Goal: Task Accomplishment & Management: Complete application form

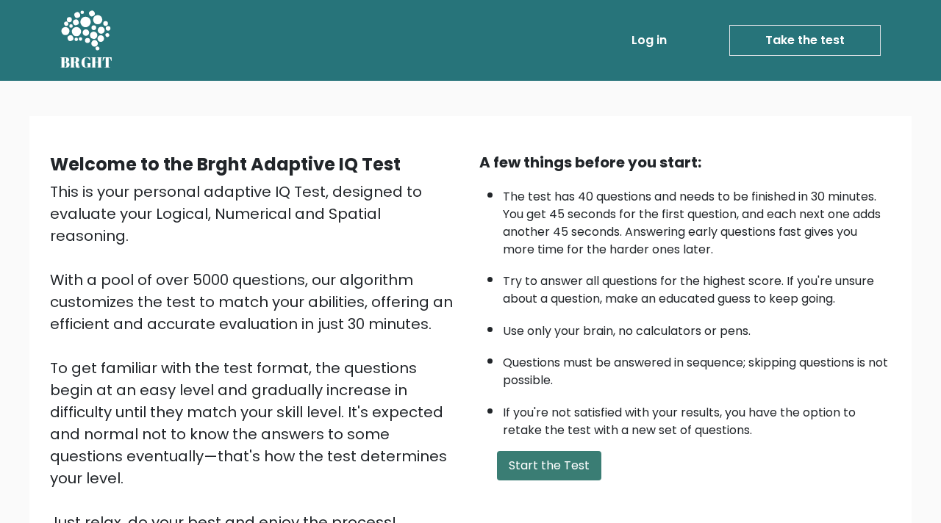
click at [564, 470] on button "Start the Test" at bounding box center [549, 465] width 104 height 29
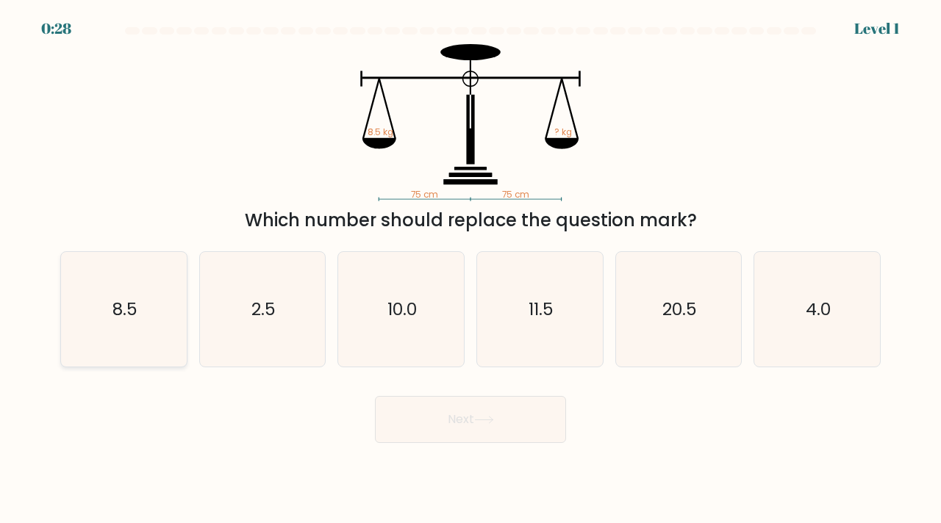
click at [96, 273] on icon "8.5" at bounding box center [123, 309] width 115 height 115
click at [470, 269] on input "a. 8.5" at bounding box center [470, 265] width 1 height 7
radio input "true"
click at [494, 417] on icon at bounding box center [484, 420] width 20 height 8
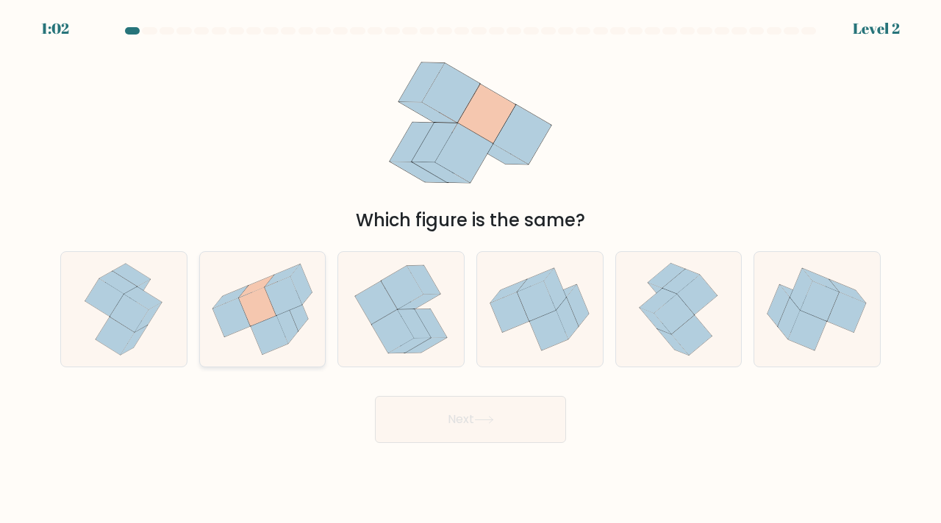
click at [235, 334] on icon at bounding box center [263, 310] width 126 height 112
click at [470, 269] on input "b." at bounding box center [470, 265] width 1 height 7
radio input "true"
click at [433, 419] on button "Next" at bounding box center [470, 419] width 191 height 47
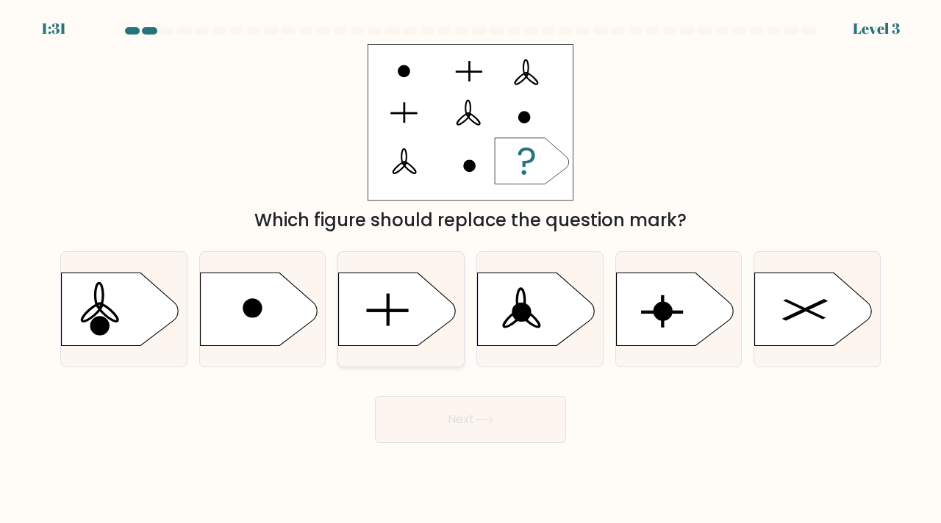
click at [412, 312] on icon at bounding box center [398, 309] width 118 height 73
click at [470, 269] on input "c." at bounding box center [470, 265] width 1 height 7
radio input "true"
click at [461, 417] on button "Next" at bounding box center [470, 419] width 191 height 47
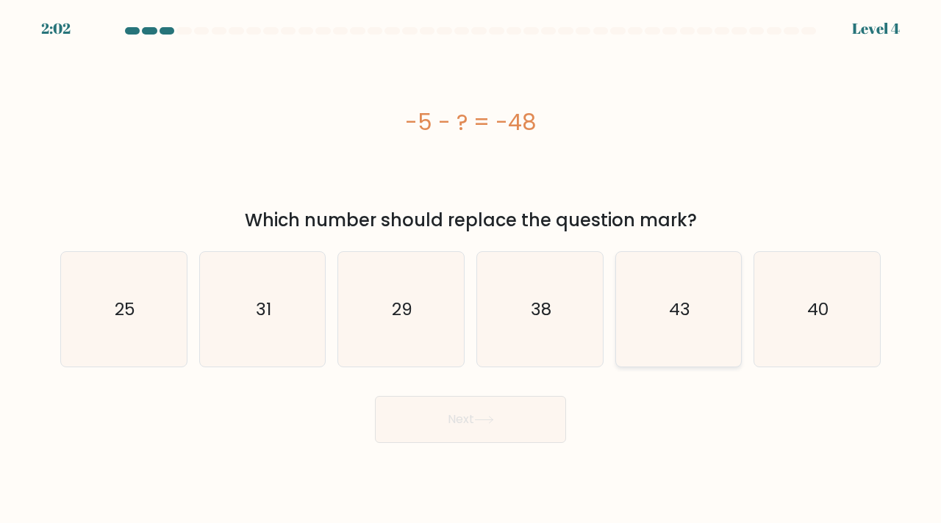
click at [691, 324] on icon "43" at bounding box center [678, 309] width 115 height 115
click at [471, 269] on input "e. 43" at bounding box center [470, 265] width 1 height 7
radio input "true"
click at [471, 447] on body "2:01 Level 4 a." at bounding box center [470, 261] width 941 height 523
click at [482, 425] on button "Next" at bounding box center [470, 419] width 191 height 47
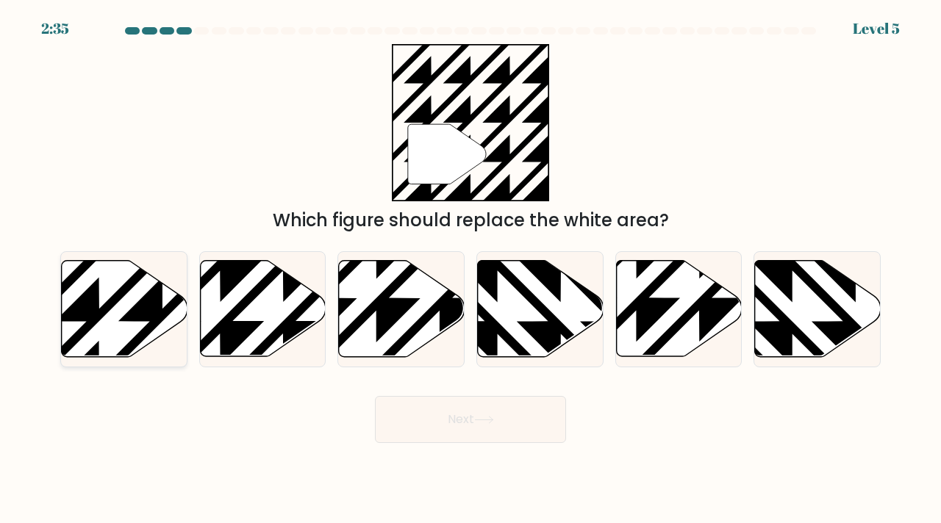
click at [107, 298] on icon at bounding box center [125, 309] width 126 height 96
click at [470, 269] on input "a." at bounding box center [470, 265] width 1 height 7
radio input "true"
click at [456, 425] on button "Next" at bounding box center [470, 419] width 191 height 47
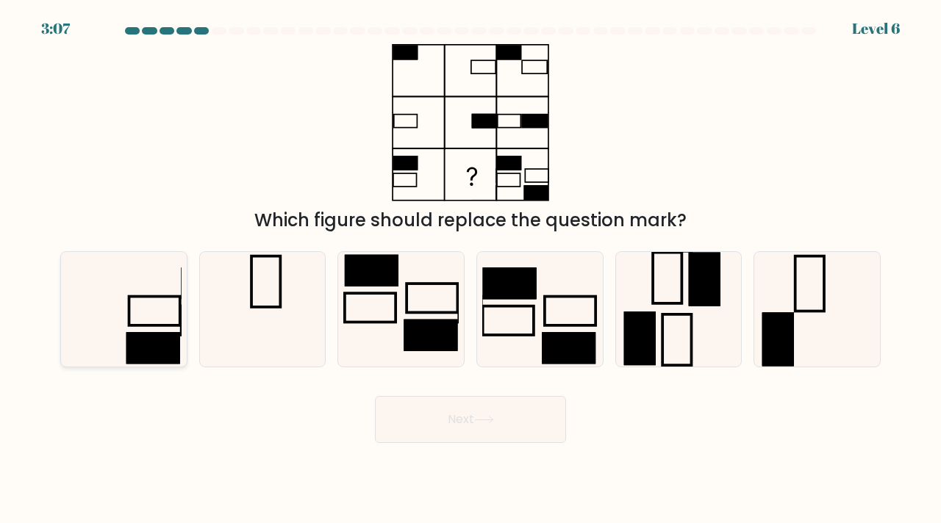
click at [177, 317] on icon at bounding box center [123, 309] width 115 height 115
click at [470, 269] on input "a." at bounding box center [470, 265] width 1 height 7
radio input "true"
click at [439, 423] on button "Next" at bounding box center [470, 419] width 191 height 47
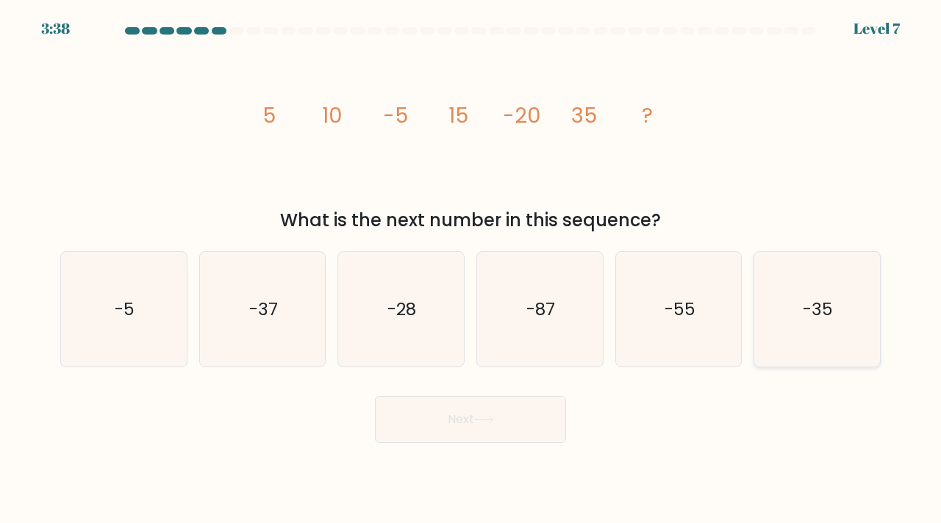
click at [854, 292] on icon "-35" at bounding box center [816, 309] width 115 height 115
click at [471, 269] on input "f. -35" at bounding box center [470, 265] width 1 height 7
radio input "true"
click at [522, 419] on button "Next" at bounding box center [470, 419] width 191 height 47
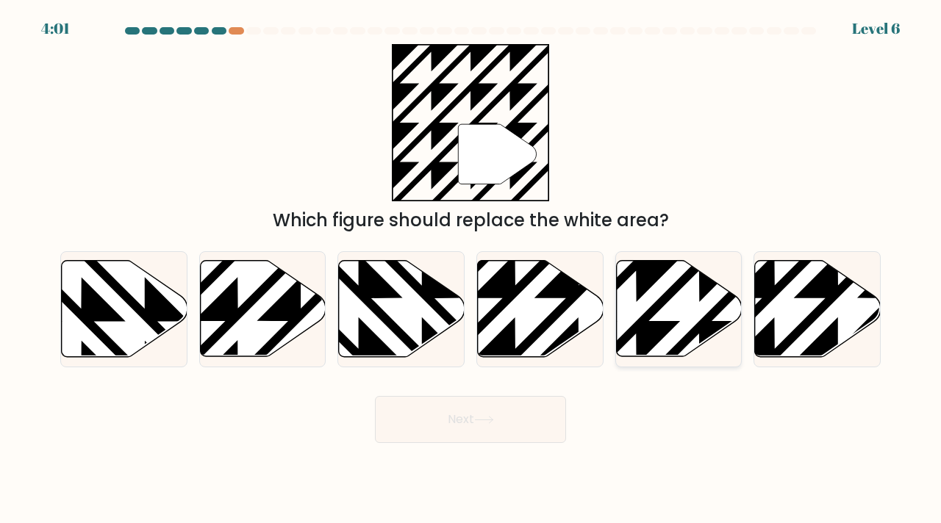
click at [711, 297] on icon at bounding box center [679, 309] width 126 height 96
click at [471, 269] on input "e." at bounding box center [470, 265] width 1 height 7
radio input "true"
click at [478, 441] on button "Next" at bounding box center [470, 419] width 191 height 47
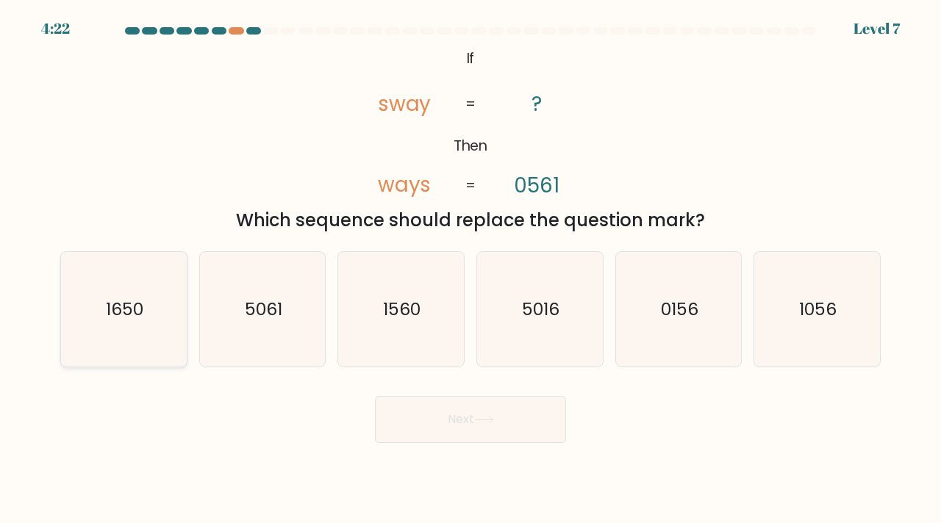
click at [124, 338] on icon "1650" at bounding box center [123, 309] width 115 height 115
click at [470, 269] on input "a. 1650" at bounding box center [470, 265] width 1 height 7
radio input "true"
click at [435, 429] on button "Next" at bounding box center [470, 419] width 191 height 47
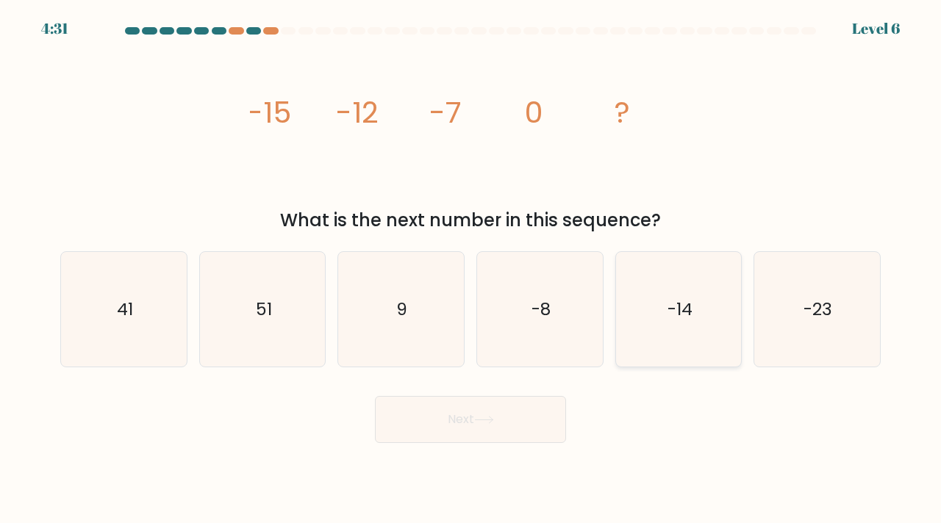
click at [680, 284] on icon "-14" at bounding box center [678, 309] width 115 height 115
click at [471, 269] on input "e. -14" at bounding box center [470, 265] width 1 height 7
radio input "true"
click at [518, 423] on button "Next" at bounding box center [470, 419] width 191 height 47
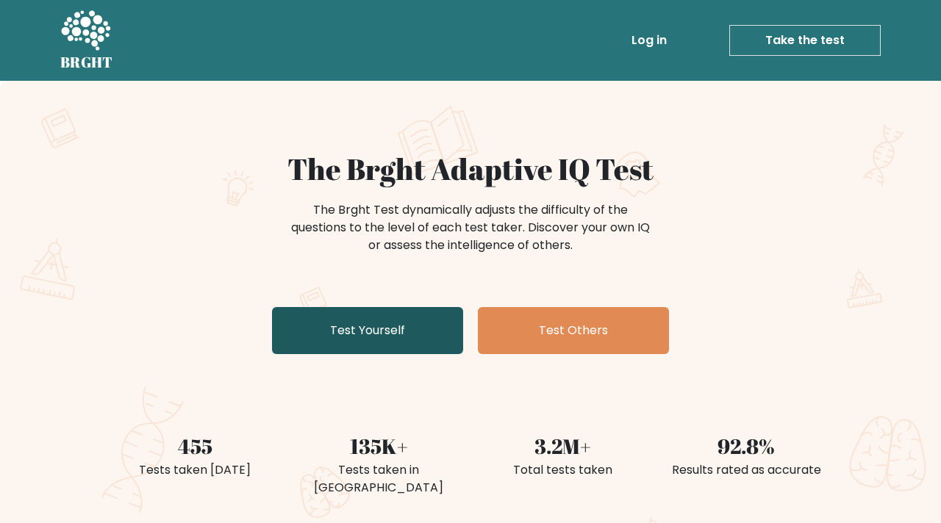
click at [404, 325] on link "Test Yourself" at bounding box center [367, 330] width 191 height 47
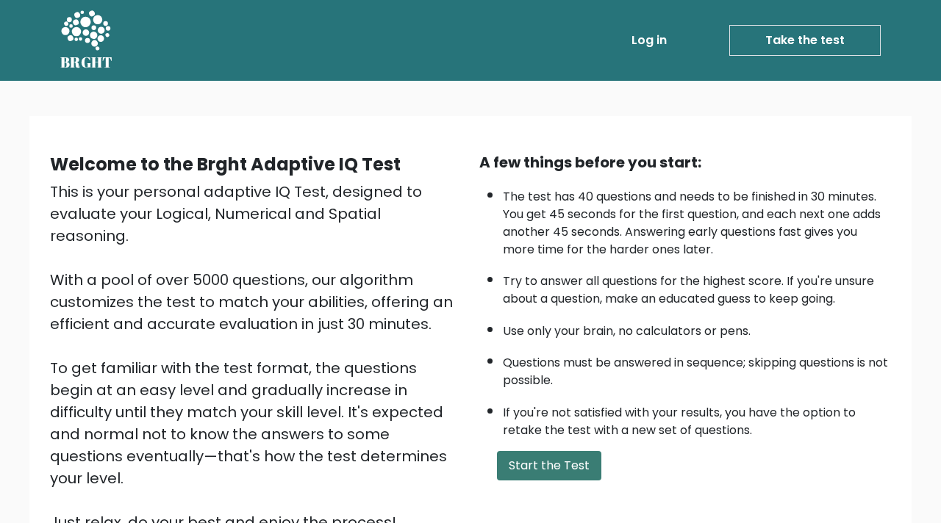
click at [557, 470] on button "Start the Test" at bounding box center [549, 465] width 104 height 29
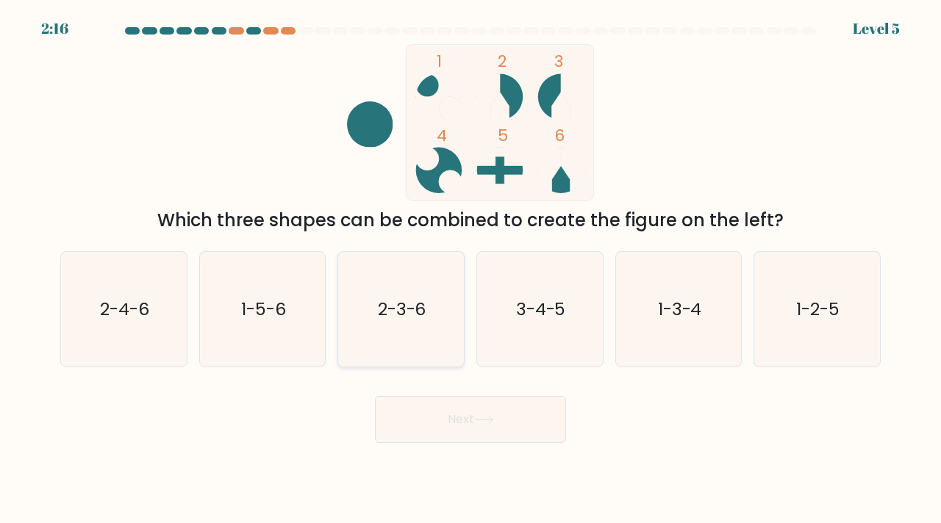
click at [390, 340] on icon "2-3-6" at bounding box center [400, 309] width 115 height 115
click at [470, 269] on input "c. 2-3-6" at bounding box center [470, 265] width 1 height 7
radio input "true"
click at [440, 418] on button "Next" at bounding box center [470, 419] width 191 height 47
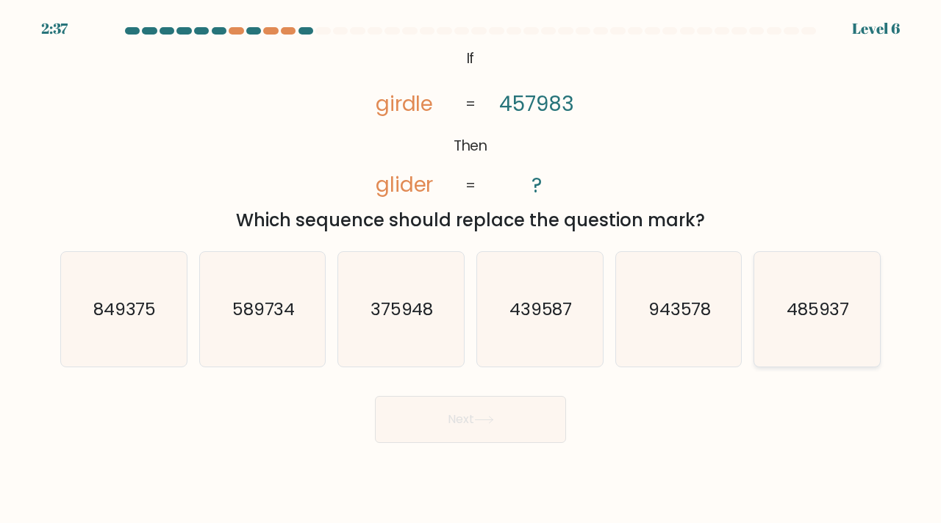
click at [788, 311] on text "485937" at bounding box center [817, 309] width 63 height 24
click at [471, 269] on input "f. 485937" at bounding box center [470, 265] width 1 height 7
radio input "true"
click at [532, 420] on button "Next" at bounding box center [470, 419] width 191 height 47
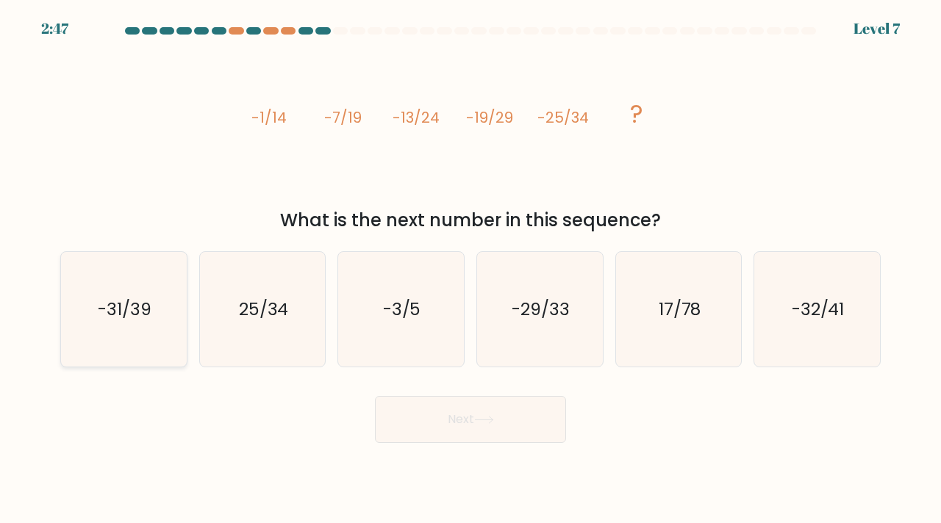
click at [158, 278] on icon "-31/39" at bounding box center [123, 309] width 115 height 115
click at [470, 269] on input "a. -31/39" at bounding box center [470, 265] width 1 height 7
radio input "true"
click at [496, 429] on button "Next" at bounding box center [470, 419] width 191 height 47
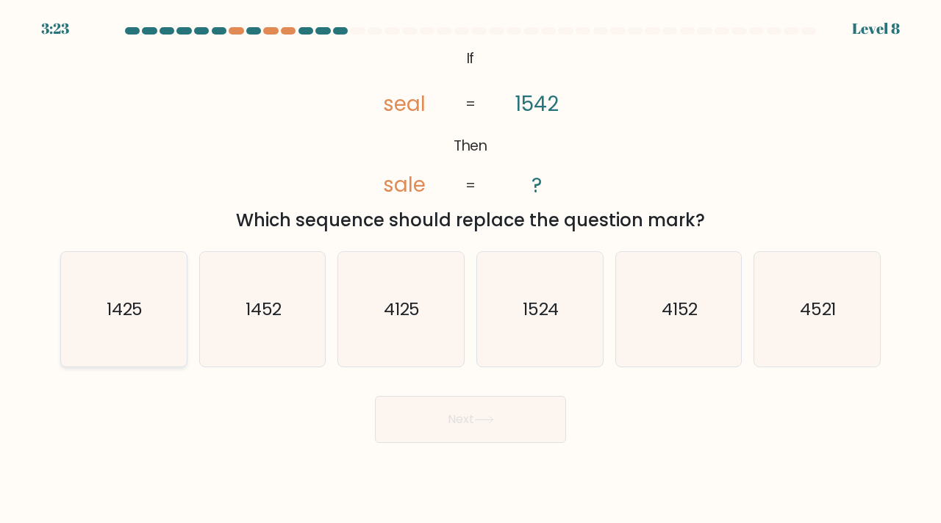
click at [109, 291] on icon "1425" at bounding box center [123, 309] width 115 height 115
click at [470, 269] on input "a. 1425" at bounding box center [470, 265] width 1 height 7
radio input "true"
click at [456, 436] on button "Next" at bounding box center [470, 419] width 191 height 47
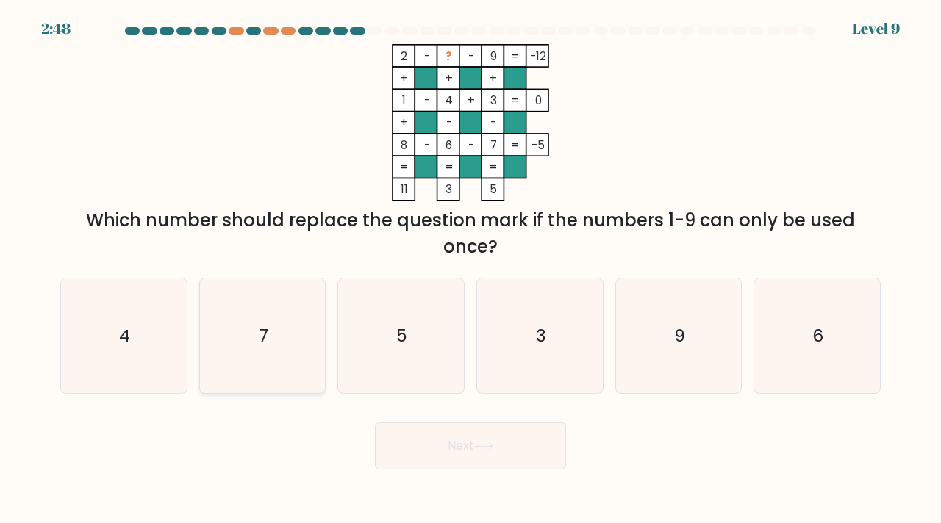
click at [306, 320] on icon "7" at bounding box center [262, 335] width 115 height 115
click at [470, 269] on input "b. 7" at bounding box center [470, 265] width 1 height 7
radio input "true"
click at [450, 455] on button "Next" at bounding box center [470, 446] width 191 height 47
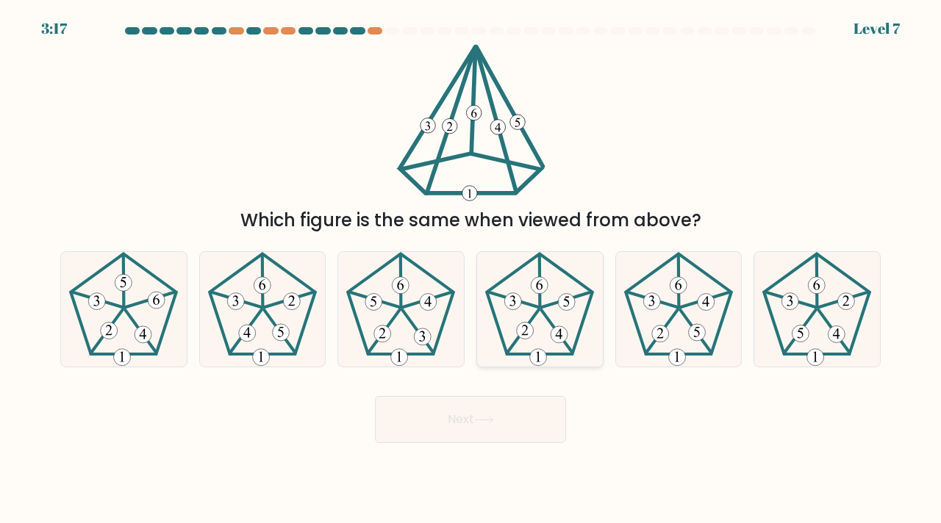
click at [555, 303] on 536 at bounding box center [567, 299] width 50 height 15
click at [471, 269] on input "d." at bounding box center [470, 265] width 1 height 7
radio input "true"
click at [517, 409] on button "Next" at bounding box center [470, 419] width 191 height 47
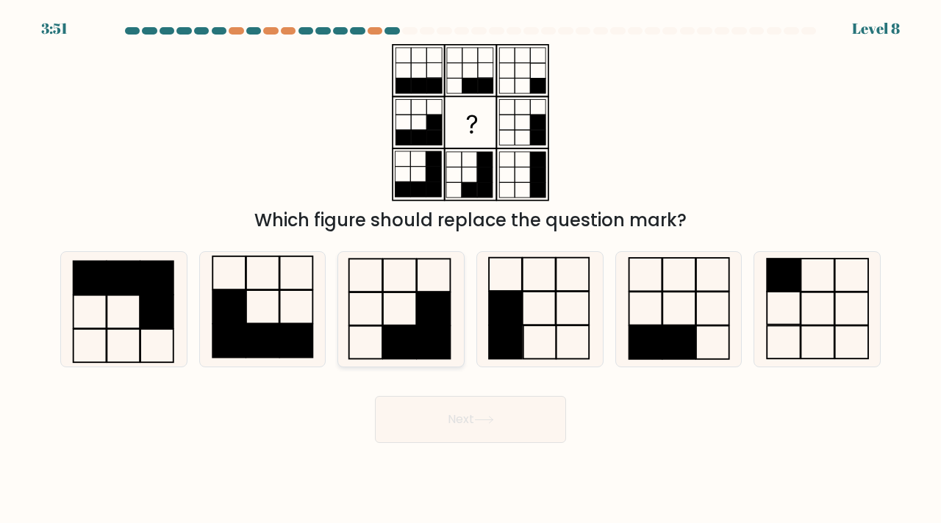
click at [380, 315] on icon at bounding box center [400, 309] width 115 height 115
click at [470, 269] on input "c." at bounding box center [470, 265] width 1 height 7
radio input "true"
click at [425, 431] on button "Next" at bounding box center [470, 419] width 191 height 47
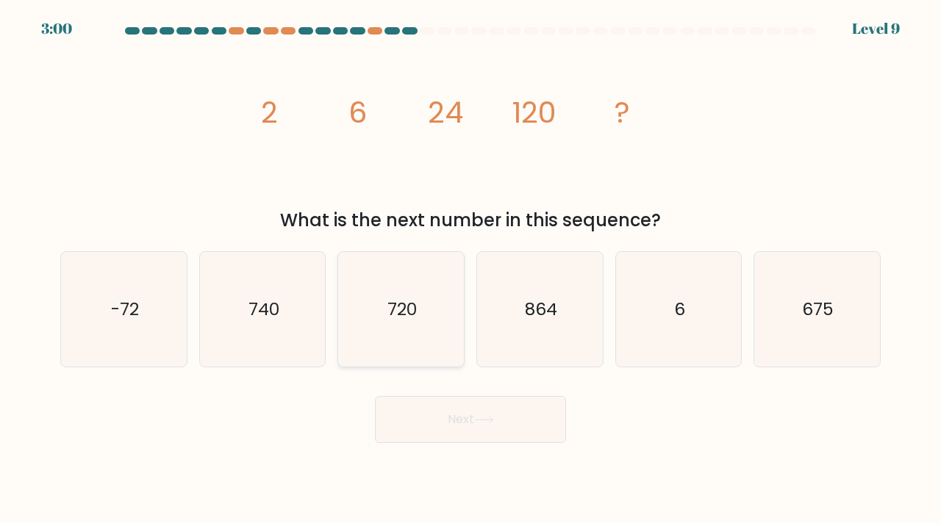
click at [387, 331] on icon "720" at bounding box center [400, 309] width 115 height 115
click at [470, 269] on input "c. 720" at bounding box center [470, 265] width 1 height 7
radio input "true"
click at [435, 401] on button "Next" at bounding box center [470, 419] width 191 height 47
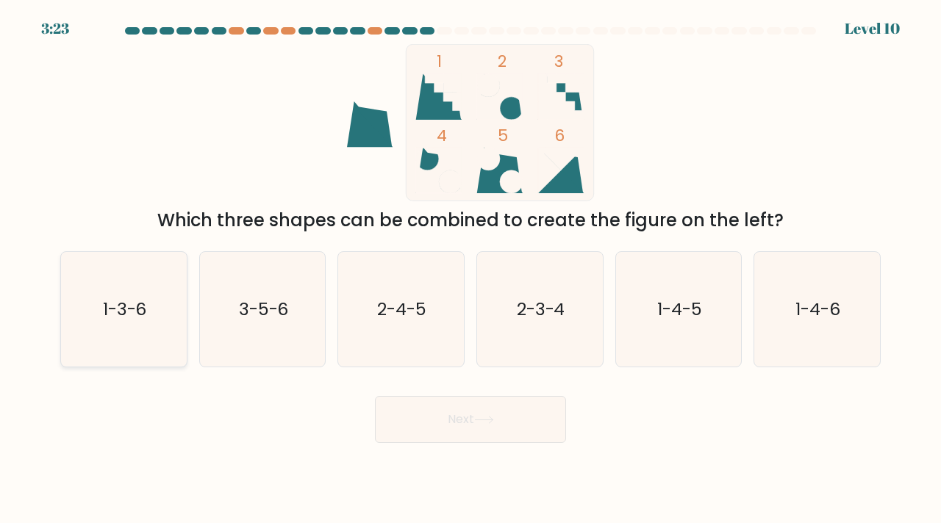
click at [104, 362] on icon "1-3-6" at bounding box center [123, 309] width 115 height 115
click at [470, 269] on input "a. 1-3-6" at bounding box center [470, 265] width 1 height 7
radio input "true"
click at [458, 423] on button "Next" at bounding box center [470, 419] width 191 height 47
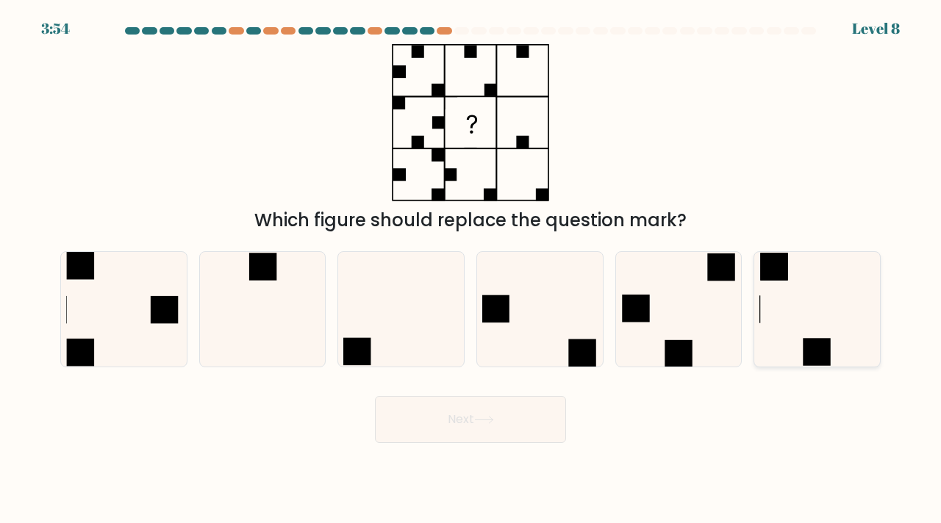
click at [849, 298] on icon at bounding box center [816, 309] width 115 height 115
click at [471, 269] on input "f." at bounding box center [470, 265] width 1 height 7
radio input "true"
click at [551, 411] on button "Next" at bounding box center [470, 419] width 191 height 47
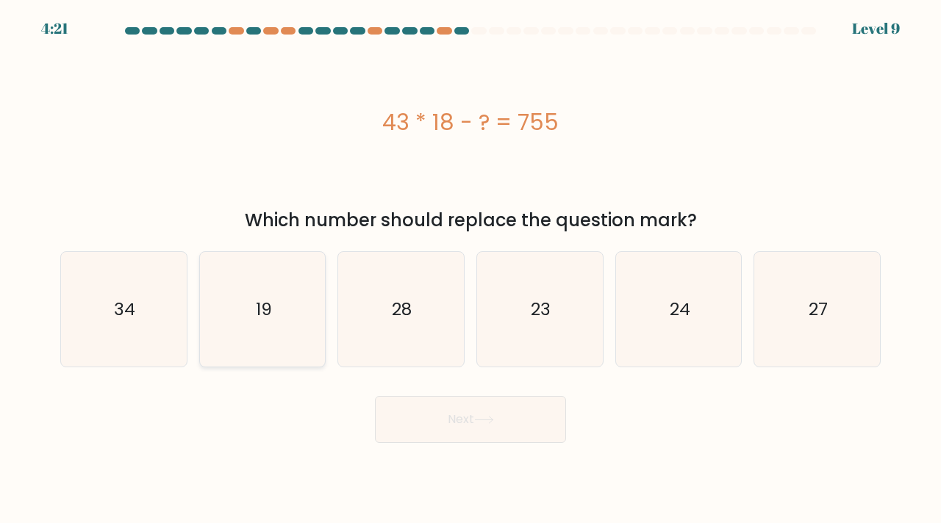
click at [255, 323] on icon "19" at bounding box center [262, 309] width 115 height 115
click at [470, 269] on input "b. 19" at bounding box center [470, 265] width 1 height 7
radio input "true"
click at [483, 432] on button "Next" at bounding box center [470, 419] width 191 height 47
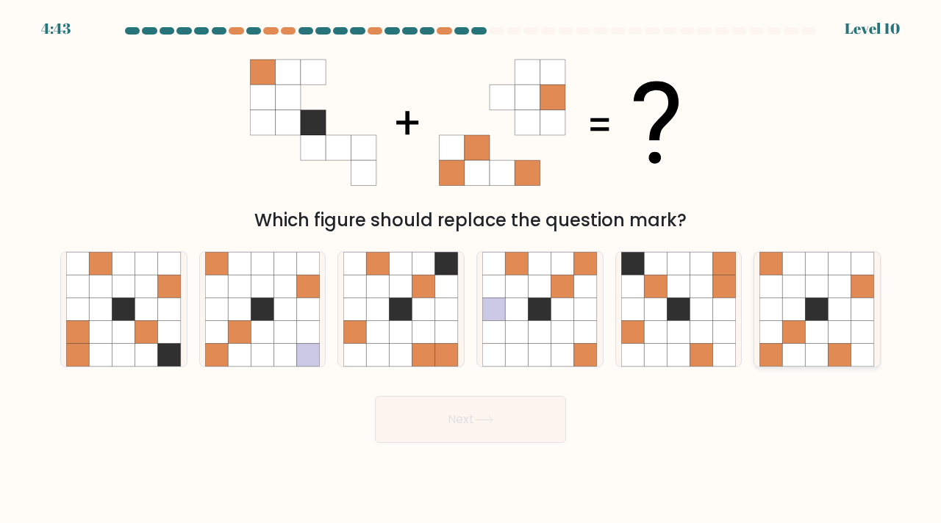
click at [811, 312] on icon at bounding box center [816, 309] width 23 height 23
click at [471, 269] on input "f." at bounding box center [470, 265] width 1 height 7
radio input "true"
click at [451, 411] on button "Next" at bounding box center [470, 419] width 191 height 47
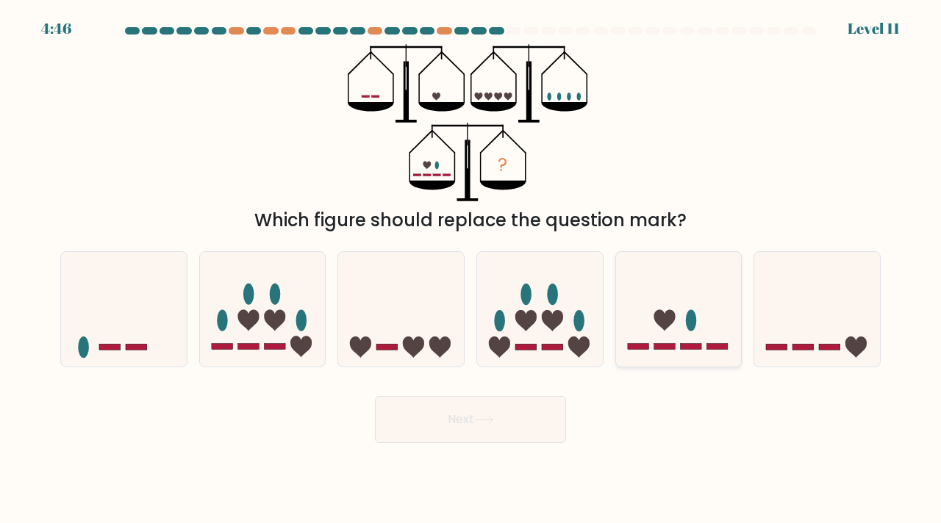
click at [721, 329] on icon at bounding box center [679, 309] width 126 height 104
click at [471, 269] on input "e." at bounding box center [470, 265] width 1 height 7
radio input "true"
click at [468, 424] on button "Next" at bounding box center [470, 419] width 191 height 47
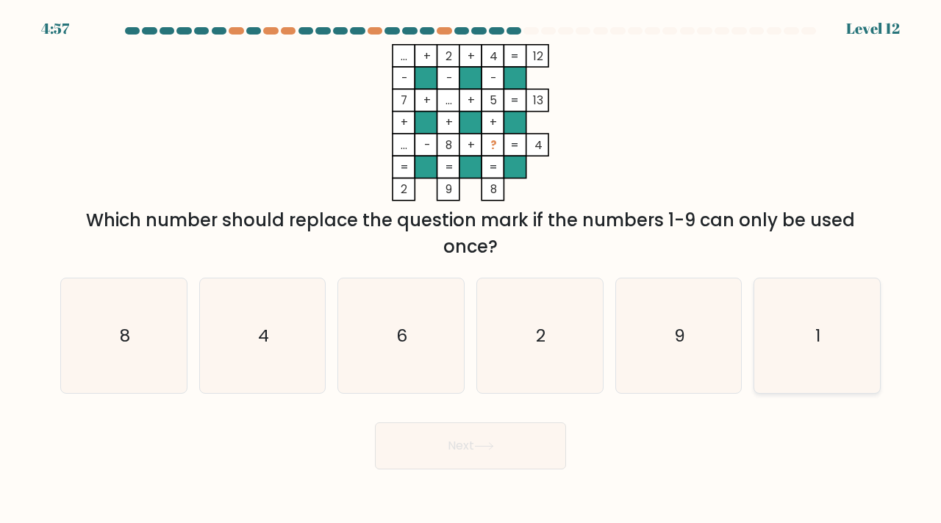
click at [781, 331] on icon "1" at bounding box center [816, 335] width 115 height 115
click at [471, 269] on input "f. 1" at bounding box center [470, 265] width 1 height 7
radio input "true"
click at [386, 449] on button "Next" at bounding box center [470, 446] width 191 height 47
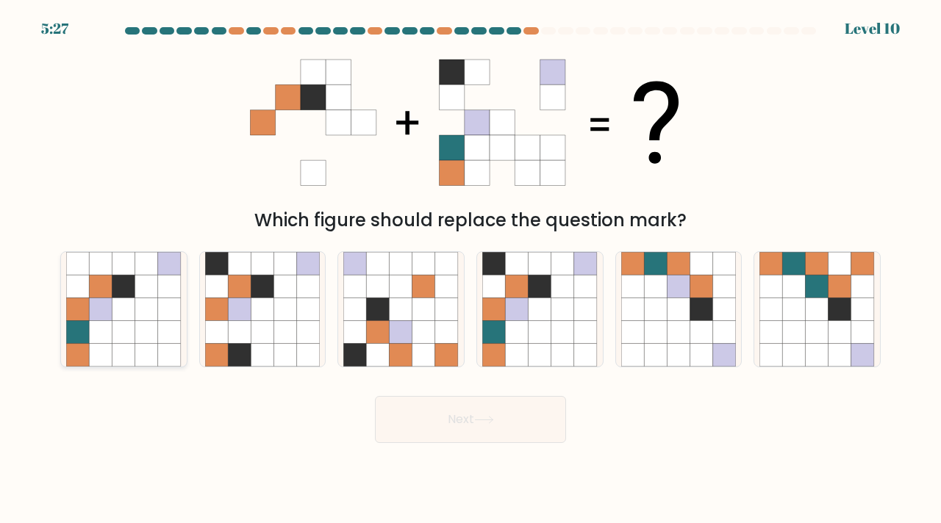
click at [126, 314] on icon at bounding box center [123, 309] width 23 height 23
click at [470, 269] on input "a." at bounding box center [470, 265] width 1 height 7
radio input "true"
click at [502, 278] on icon at bounding box center [493, 286] width 23 height 23
click at [471, 269] on input "d." at bounding box center [470, 265] width 1 height 7
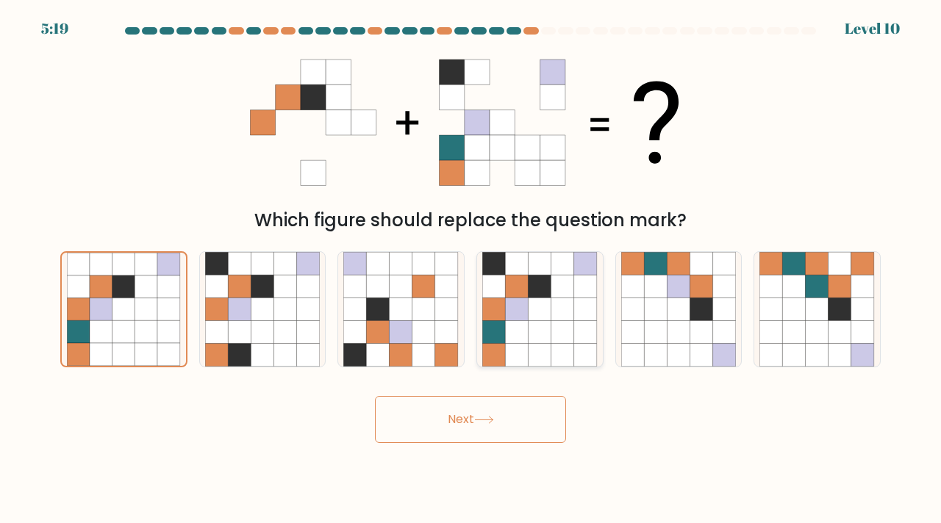
radio input "true"
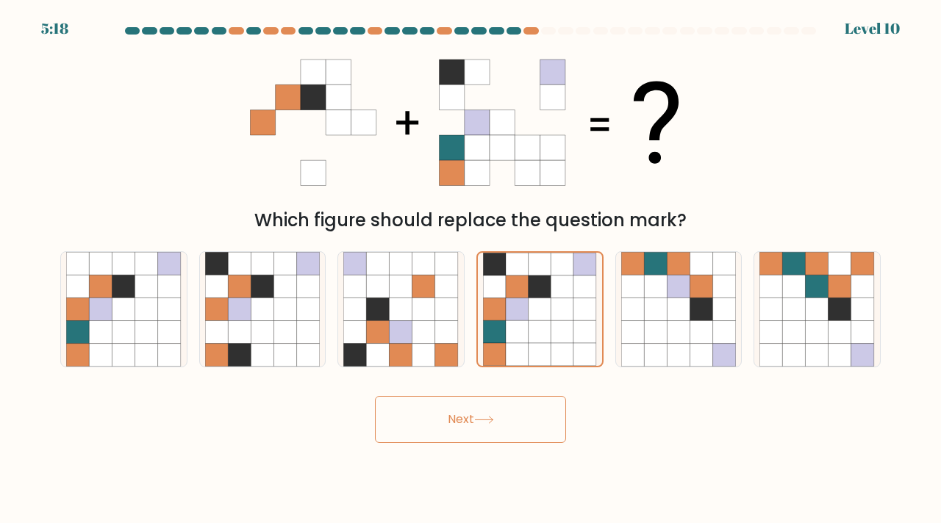
click at [476, 425] on button "Next" at bounding box center [470, 419] width 191 height 47
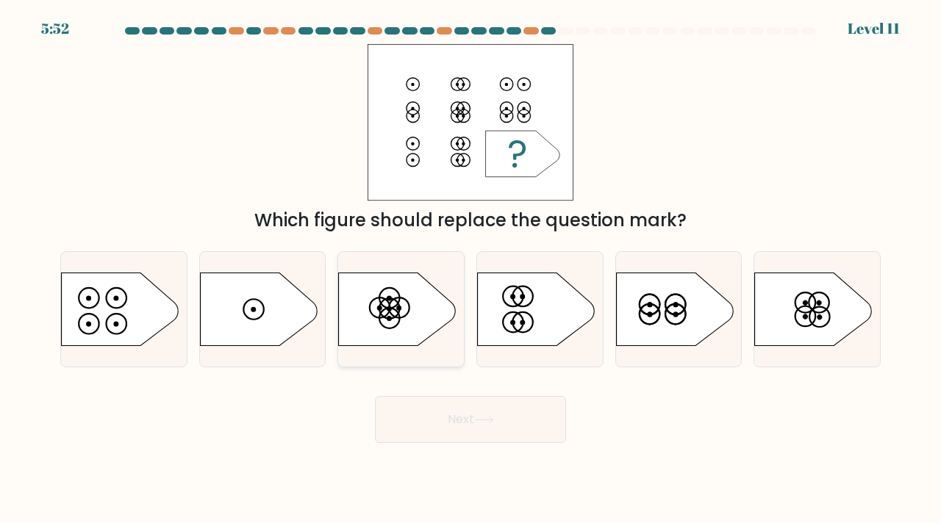
click at [412, 295] on icon at bounding box center [398, 309] width 118 height 73
click at [470, 269] on input "c." at bounding box center [470, 265] width 1 height 7
radio input "true"
click at [834, 298] on icon at bounding box center [814, 309] width 118 height 73
click at [471, 269] on input "f." at bounding box center [470, 265] width 1 height 7
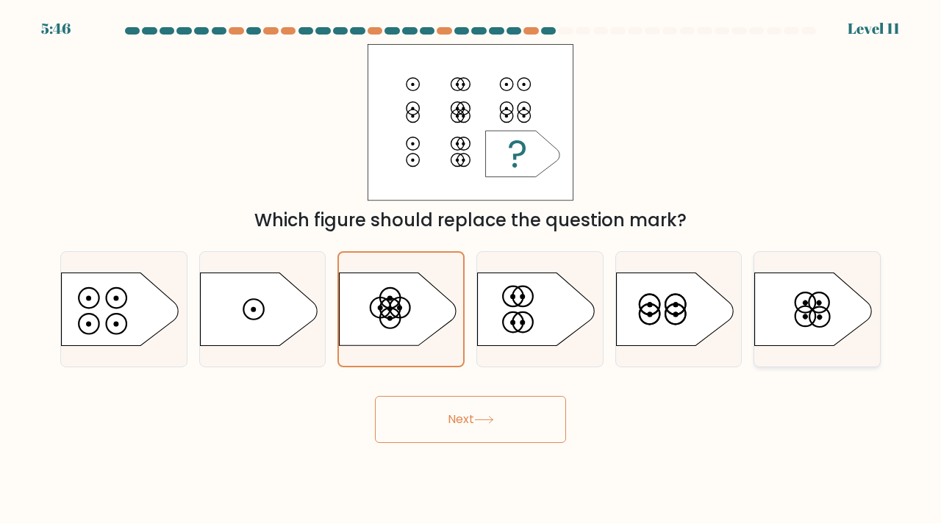
radio input "true"
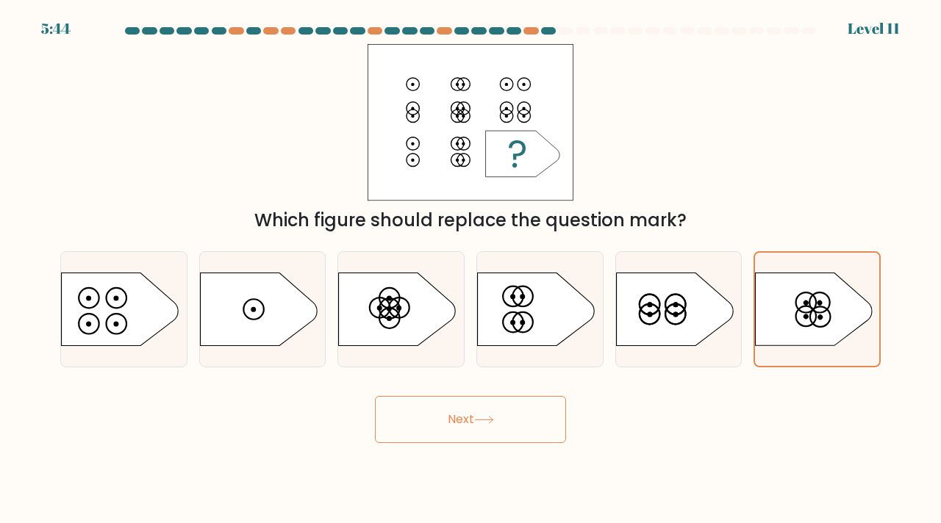
click at [420, 417] on button "Next" at bounding box center [470, 419] width 191 height 47
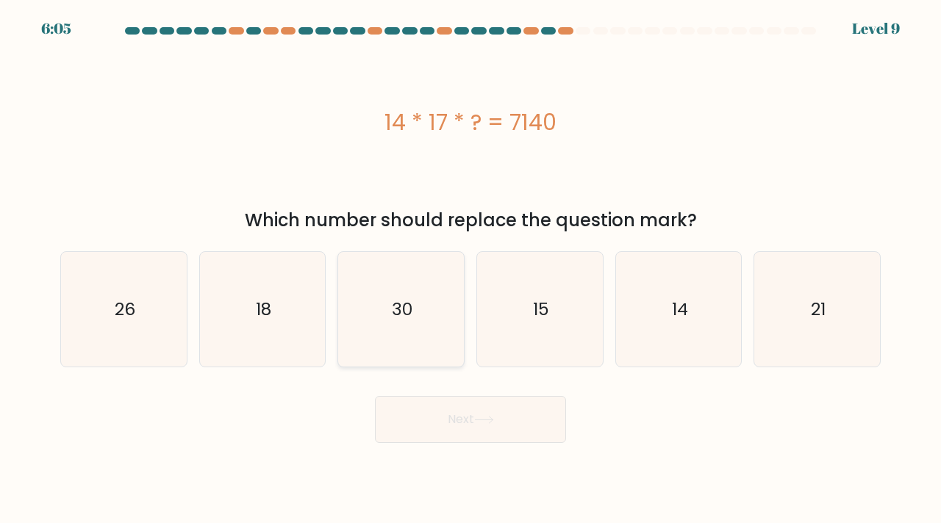
click at [420, 322] on icon "30" at bounding box center [400, 309] width 115 height 115
click at [470, 269] on input "c. 30" at bounding box center [470, 265] width 1 height 7
radio input "true"
click at [464, 420] on button "Next" at bounding box center [470, 419] width 191 height 47
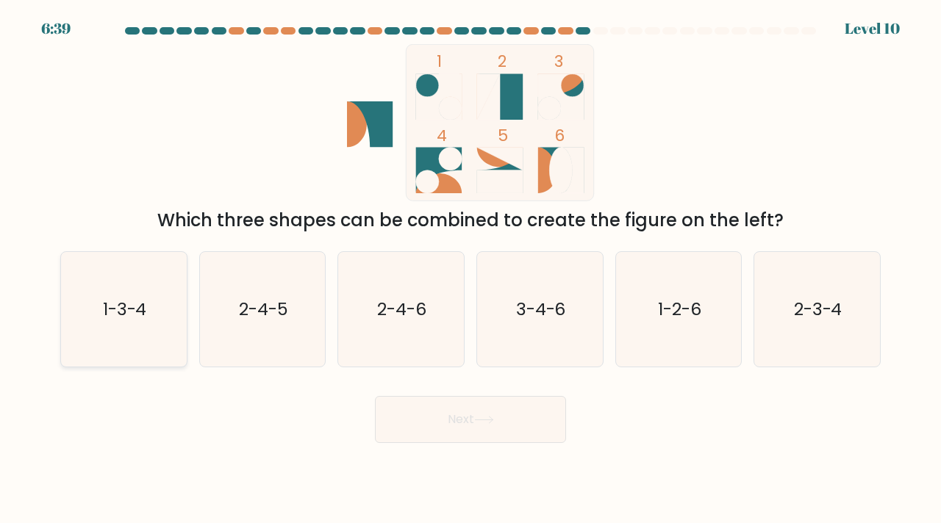
click at [161, 288] on icon "1-3-4" at bounding box center [123, 309] width 115 height 115
click at [470, 269] on input "a. 1-3-4" at bounding box center [470, 265] width 1 height 7
radio input "true"
click at [455, 427] on button "Next" at bounding box center [470, 419] width 191 height 47
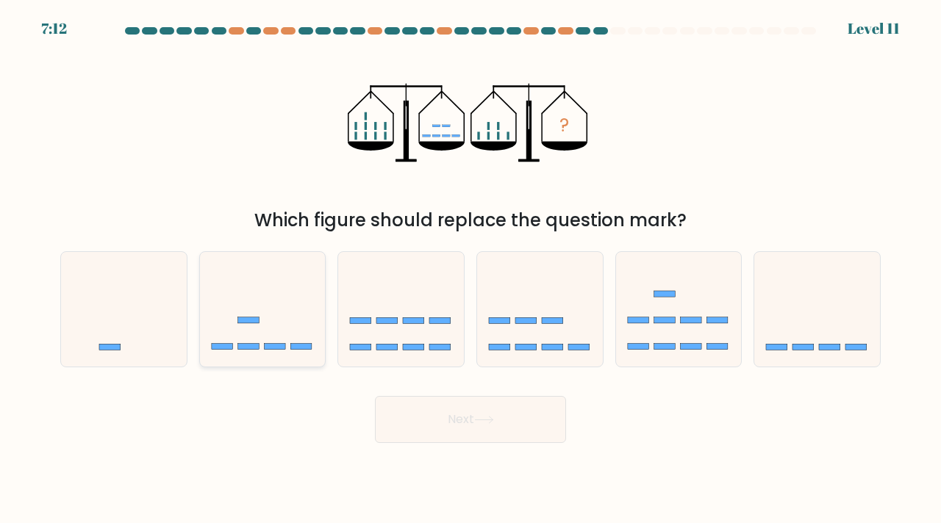
click at [273, 340] on icon at bounding box center [263, 309] width 126 height 104
click at [470, 269] on input "b." at bounding box center [470, 265] width 1 height 7
radio input "true"
click at [423, 422] on button "Next" at bounding box center [470, 419] width 191 height 47
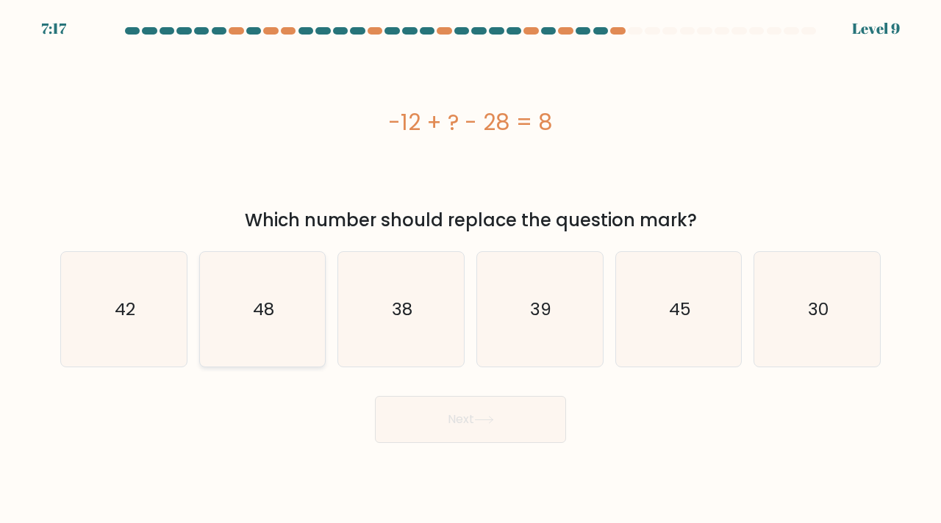
click at [306, 325] on icon "48" at bounding box center [262, 309] width 115 height 115
click at [470, 269] on input "b. 48" at bounding box center [470, 265] width 1 height 7
radio input "true"
click at [439, 441] on button "Next" at bounding box center [470, 419] width 191 height 47
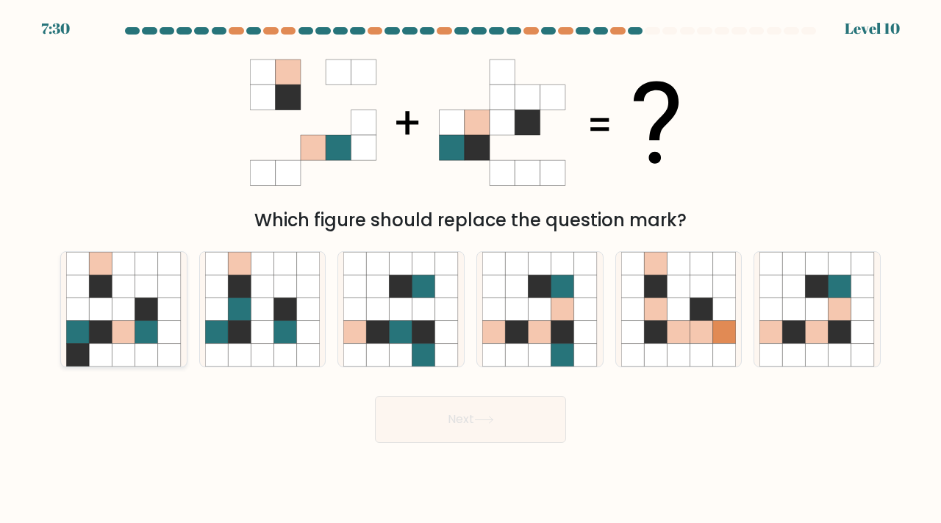
click at [140, 288] on icon at bounding box center [146, 286] width 23 height 23
click at [470, 269] on input "a." at bounding box center [470, 265] width 1 height 7
radio input "true"
click at [482, 409] on button "Next" at bounding box center [470, 419] width 191 height 47
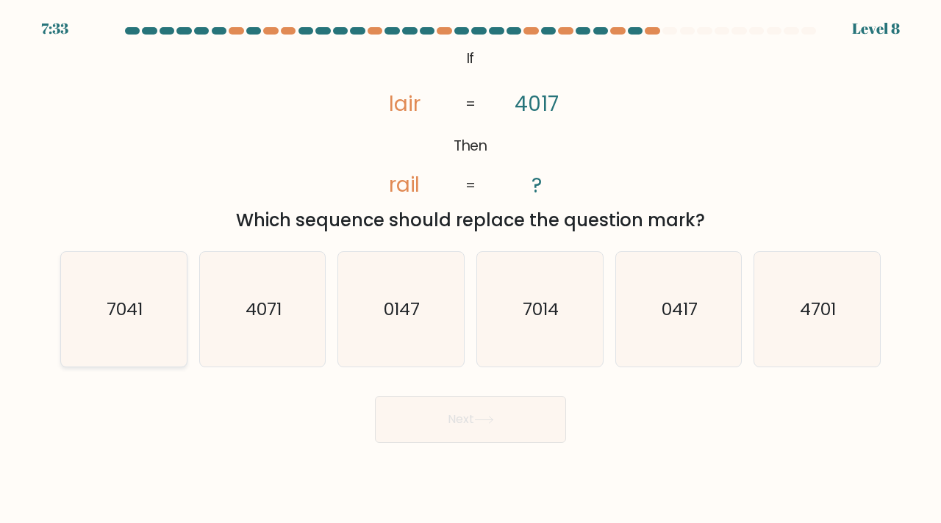
click at [117, 310] on text "7041" at bounding box center [125, 309] width 36 height 24
click at [470, 269] on input "a. 7041" at bounding box center [470, 265] width 1 height 7
radio input "true"
click at [488, 271] on icon "7014" at bounding box center [539, 309] width 115 height 115
click at [471, 269] on input "d. 7014" at bounding box center [470, 265] width 1 height 7
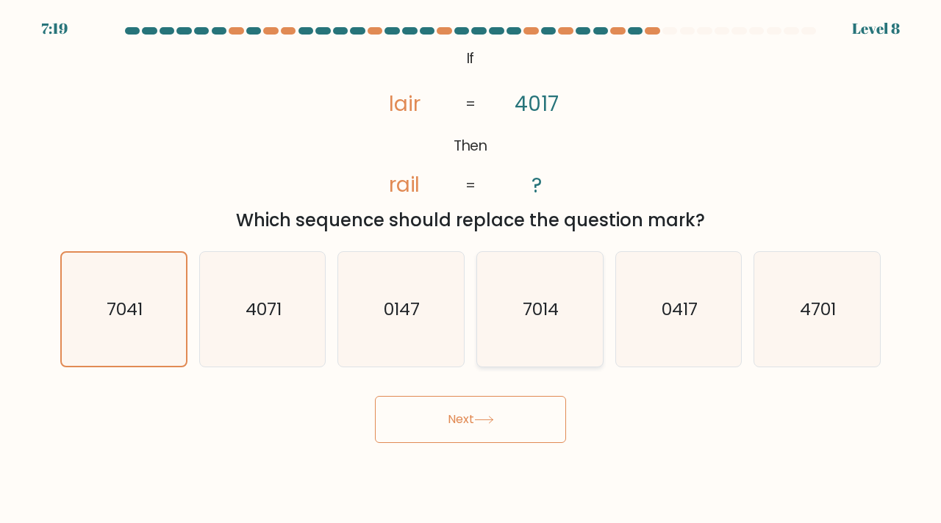
radio input "true"
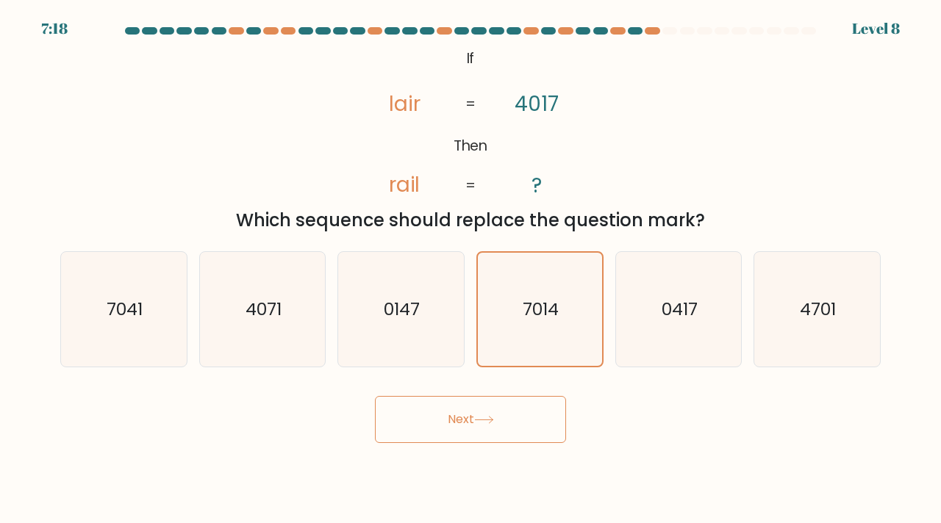
click at [495, 440] on button "Next" at bounding box center [470, 419] width 191 height 47
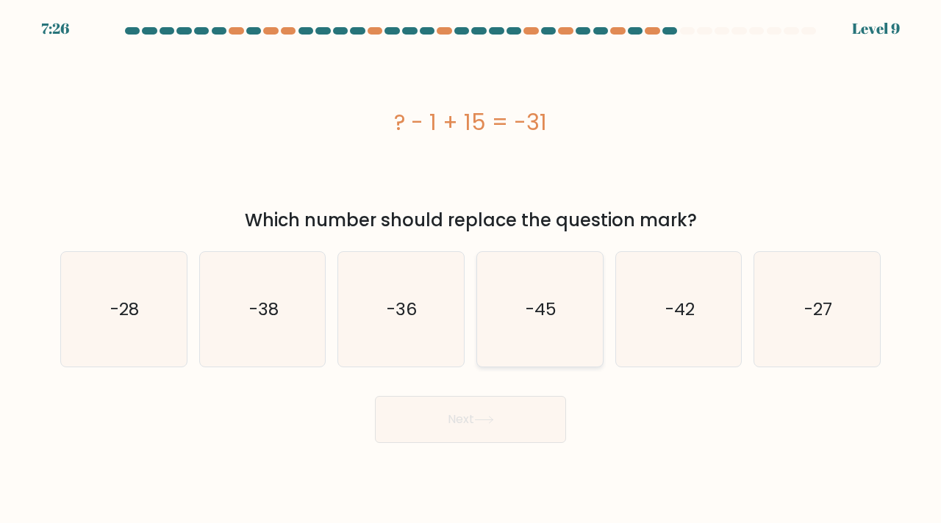
click at [552, 324] on icon "-45" at bounding box center [539, 309] width 115 height 115
click at [471, 269] on input "d. -45" at bounding box center [470, 265] width 1 height 7
radio input "true"
click at [481, 451] on body "7:25 Level 9 a." at bounding box center [470, 261] width 941 height 523
click at [487, 421] on icon at bounding box center [484, 420] width 20 height 8
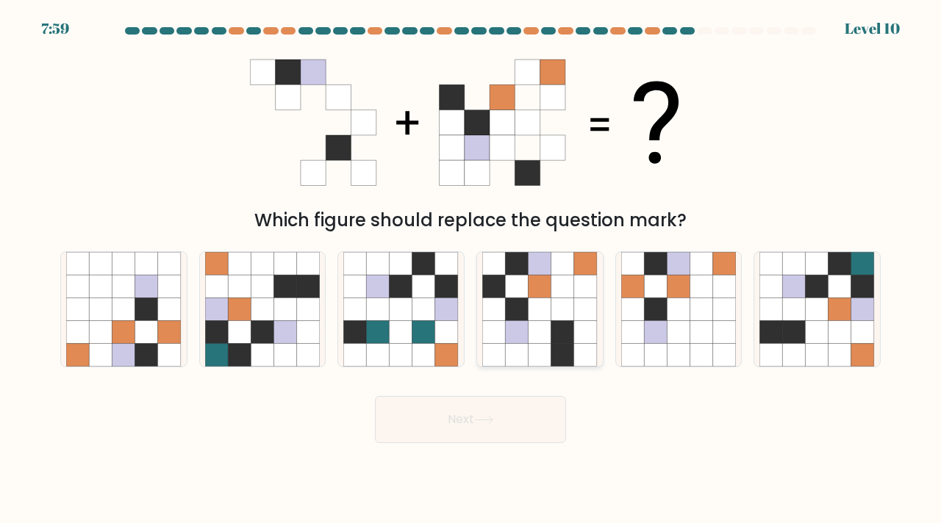
click at [517, 331] on icon at bounding box center [516, 332] width 23 height 23
click at [471, 269] on input "d." at bounding box center [470, 265] width 1 height 7
radio input "true"
click at [511, 415] on button "Next" at bounding box center [470, 419] width 191 height 47
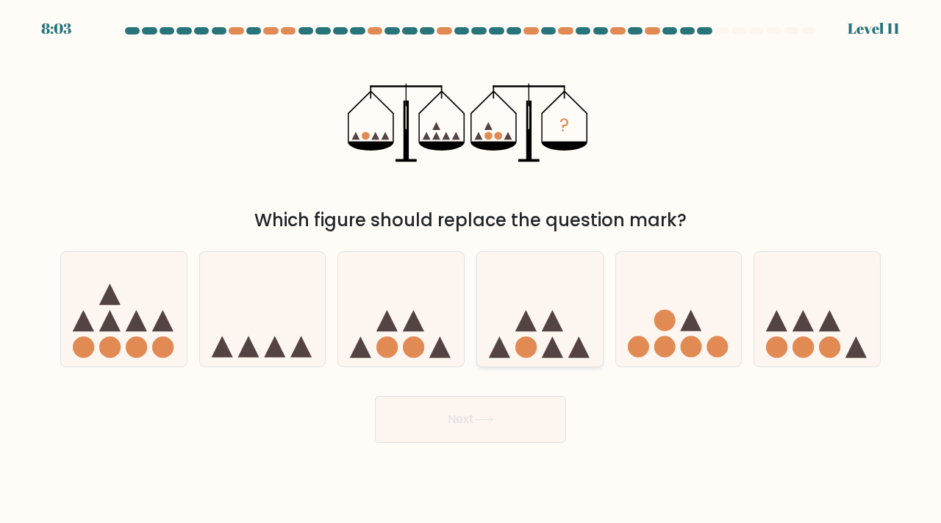
click at [524, 353] on circle at bounding box center [525, 347] width 21 height 21
click at [471, 269] on input "d." at bounding box center [470, 265] width 1 height 7
radio input "true"
click at [505, 424] on button "Next" at bounding box center [470, 419] width 191 height 47
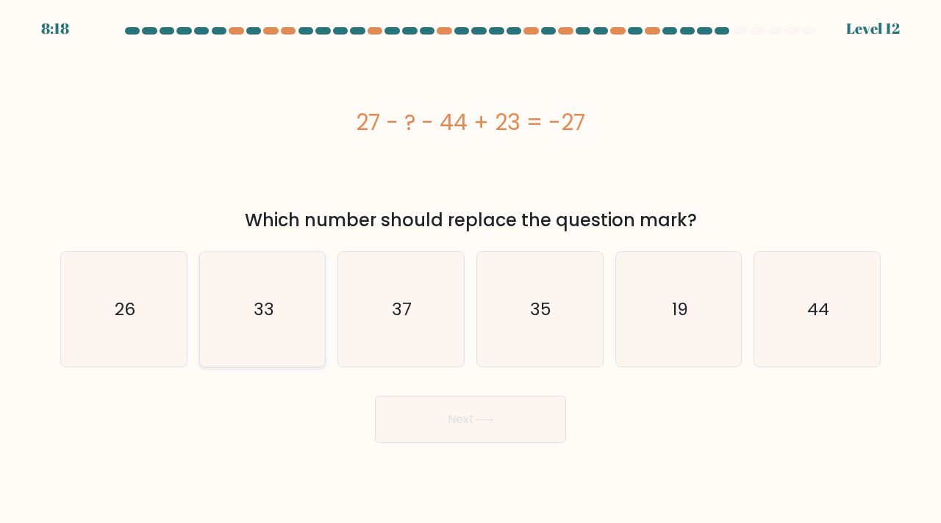
click at [260, 303] on text "33" at bounding box center [264, 309] width 21 height 24
click at [470, 269] on input "b. 33" at bounding box center [470, 265] width 1 height 7
radio input "true"
click at [445, 425] on button "Next" at bounding box center [470, 419] width 191 height 47
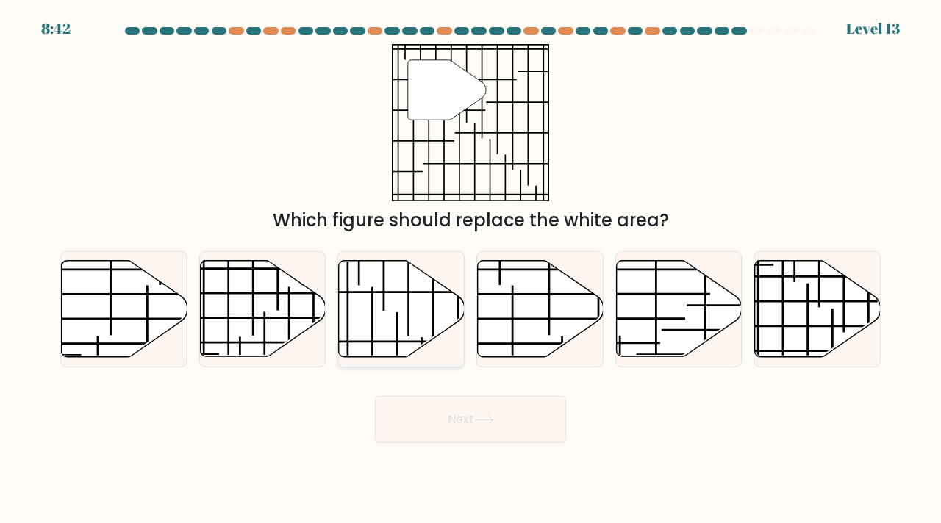
click at [377, 295] on icon at bounding box center [402, 309] width 126 height 96
click at [470, 269] on input "c." at bounding box center [470, 265] width 1 height 7
radio input "true"
click at [549, 326] on line at bounding box center [549, 285] width 0 height 101
click at [471, 269] on input "d." at bounding box center [470, 265] width 1 height 7
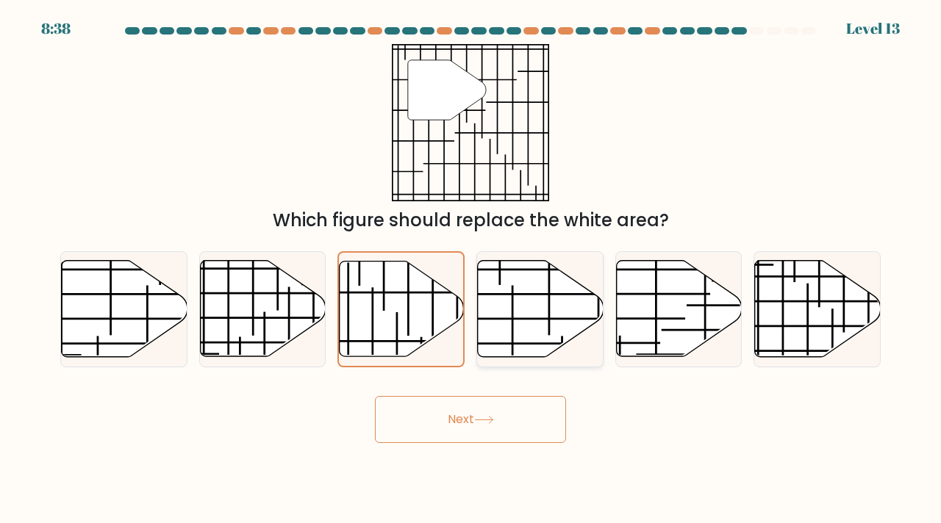
radio input "true"
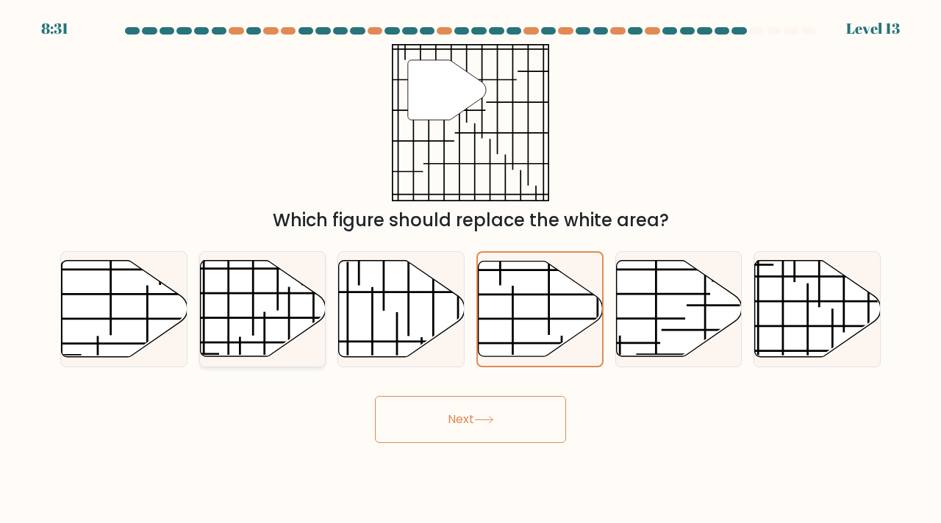
click at [289, 298] on line at bounding box center [289, 387] width 0 height 201
click at [470, 269] on input "b." at bounding box center [470, 265] width 1 height 7
radio input "true"
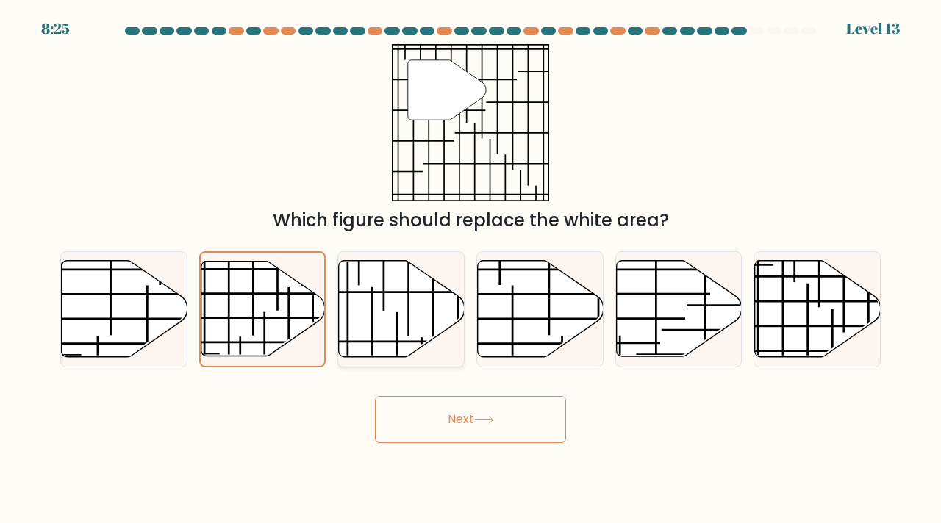
click at [411, 299] on icon at bounding box center [402, 309] width 126 height 96
click at [470, 269] on input "c." at bounding box center [470, 265] width 1 height 7
radio input "true"
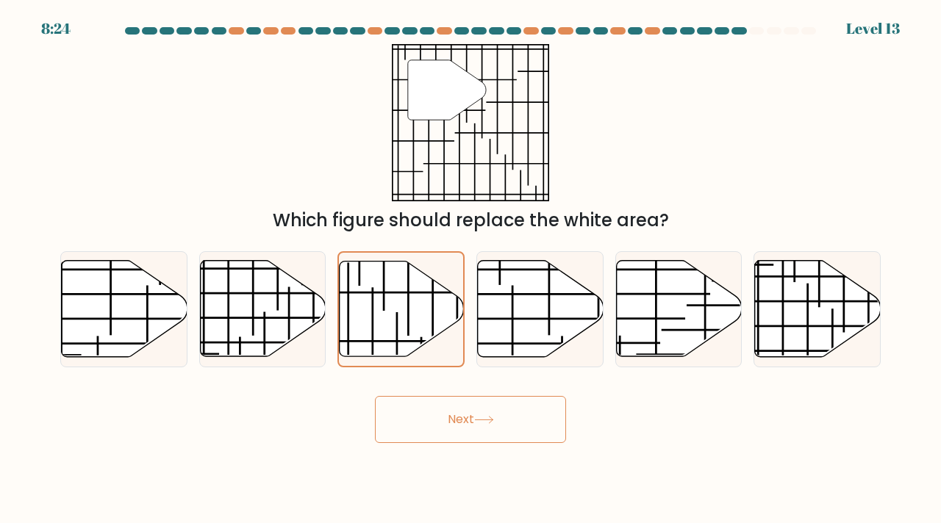
click at [434, 406] on button "Next" at bounding box center [470, 419] width 191 height 47
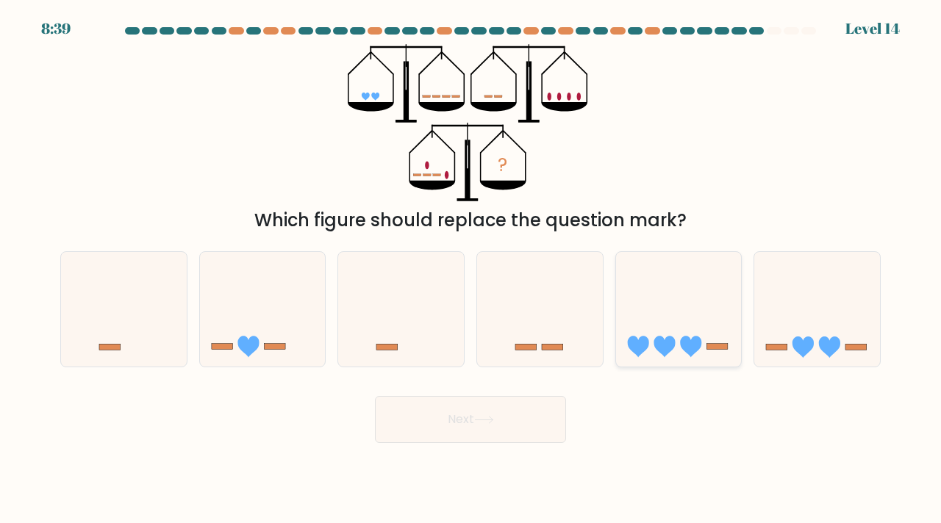
click at [667, 314] on icon at bounding box center [679, 309] width 126 height 104
click at [471, 269] on input "e." at bounding box center [470, 265] width 1 height 7
radio input "true"
click at [511, 414] on button "Next" at bounding box center [470, 419] width 191 height 47
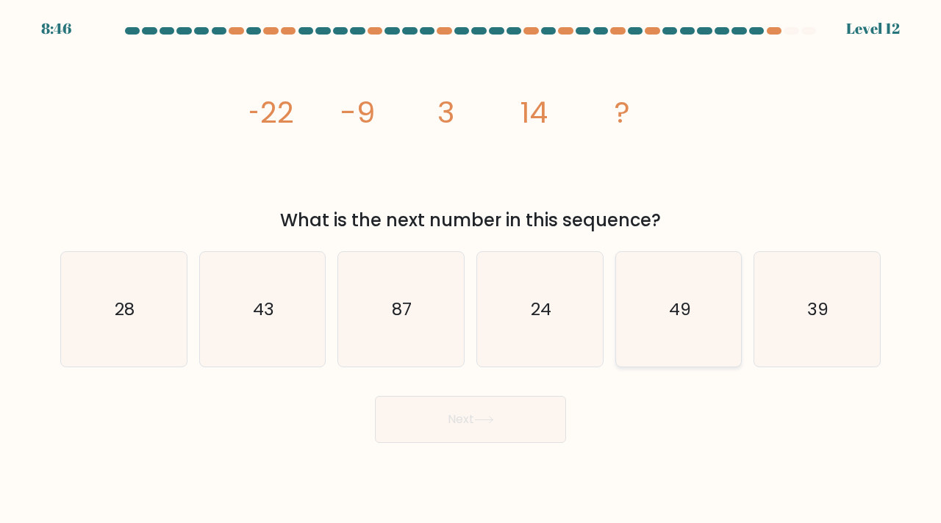
click at [691, 295] on icon "49" at bounding box center [678, 309] width 115 height 115
click at [471, 269] on input "e. 49" at bounding box center [470, 265] width 1 height 7
radio input "true"
click at [470, 414] on button "Next" at bounding box center [470, 419] width 191 height 47
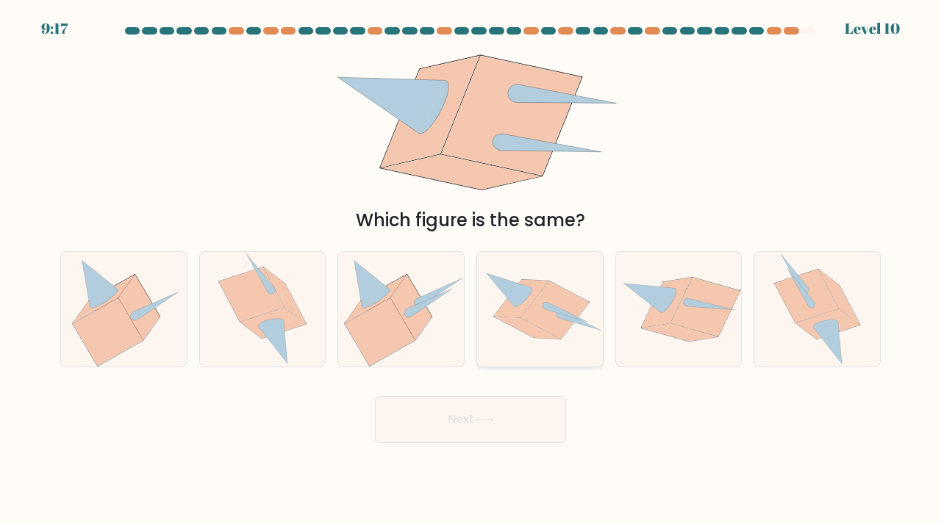
click at [591, 311] on icon at bounding box center [540, 309] width 126 height 91
click at [471, 269] on input "d." at bounding box center [470, 265] width 1 height 7
radio input "true"
click at [496, 413] on button "Next" at bounding box center [470, 419] width 191 height 47
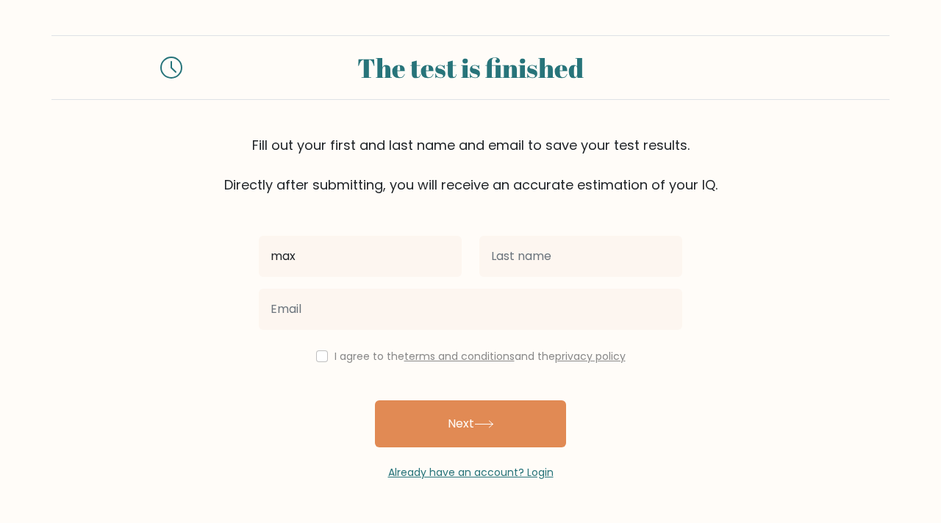
type input "max"
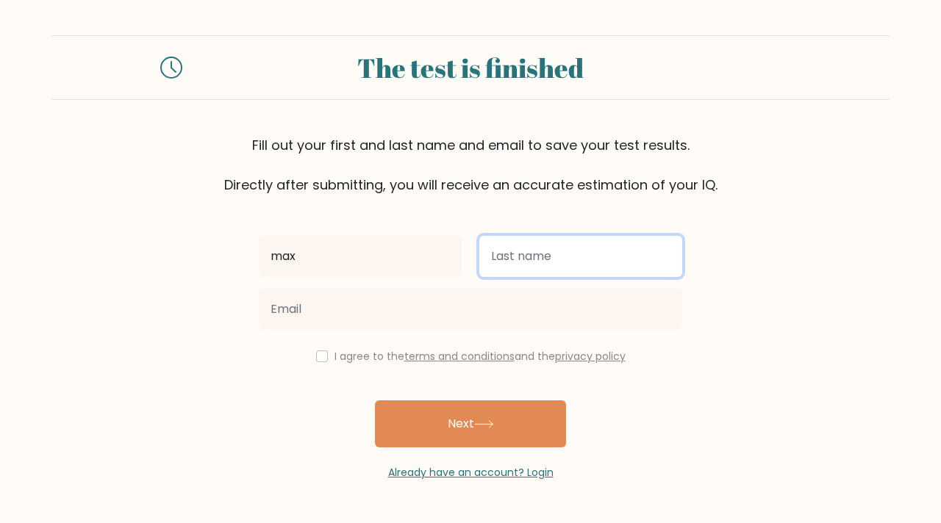
click at [558, 259] on input "text" at bounding box center [580, 256] width 203 height 41
type input "[PERSON_NAME]"
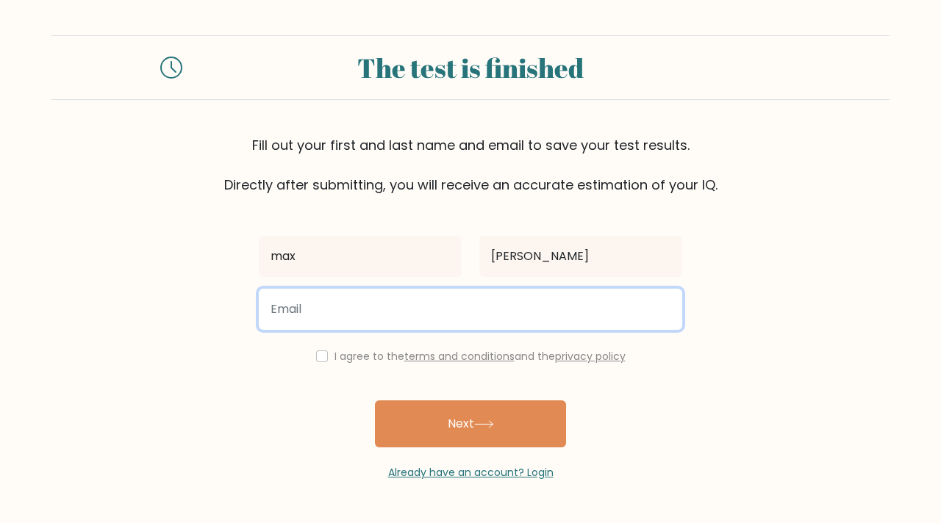
click at [410, 312] on input "email" at bounding box center [470, 309] width 423 height 41
type input "makelley25@unity.edu"
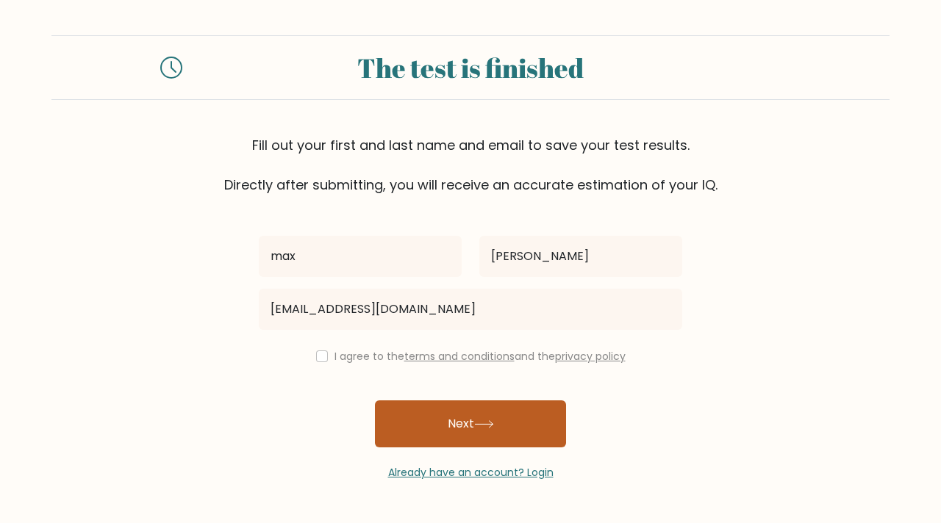
click at [412, 425] on button "Next" at bounding box center [470, 423] width 191 height 47
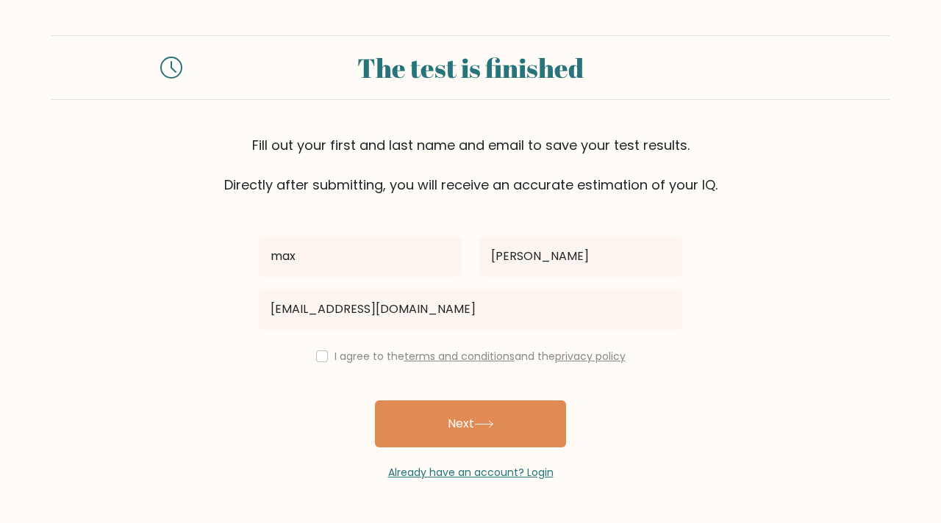
click at [314, 345] on div "max kelley makelley25@unity.edu I agree to the terms and conditions and the pri…" at bounding box center [470, 338] width 441 height 286
click at [318, 356] on input "checkbox" at bounding box center [322, 356] width 12 height 12
checkbox input "true"
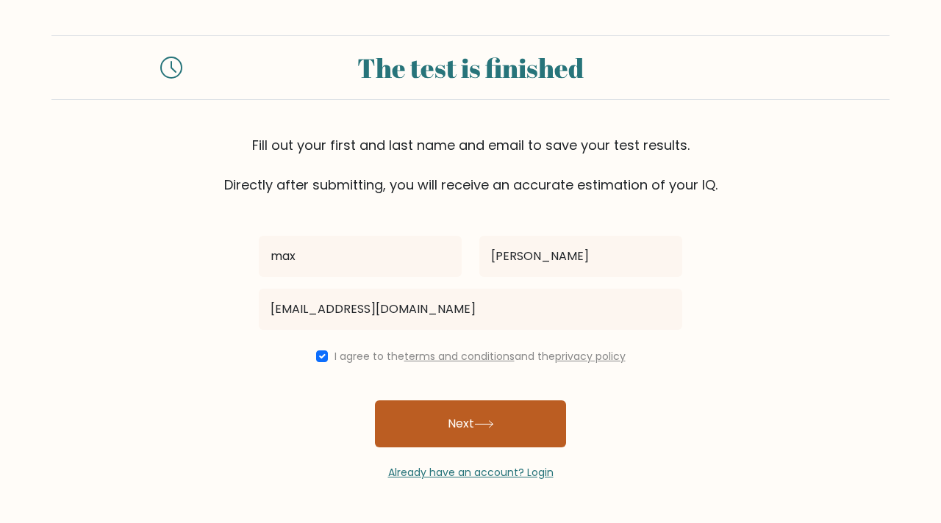
click at [411, 413] on button "Next" at bounding box center [470, 423] width 191 height 47
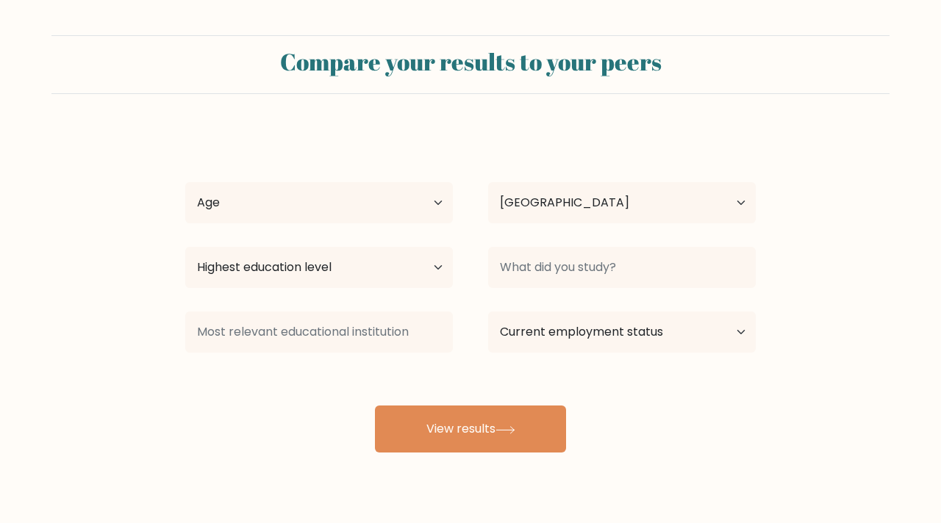
select select "US"
click at [401, 155] on div "[PERSON_NAME] Age Under [DEMOGRAPHIC_DATA] [DEMOGRAPHIC_DATA] [DEMOGRAPHIC_DATA…" at bounding box center [470, 290] width 588 height 323
click at [398, 185] on select "Age Under 18 years old 18-24 years old 25-34 years old 35-44 years old 45-54 ye…" at bounding box center [318, 202] width 267 height 41
select select "18_24"
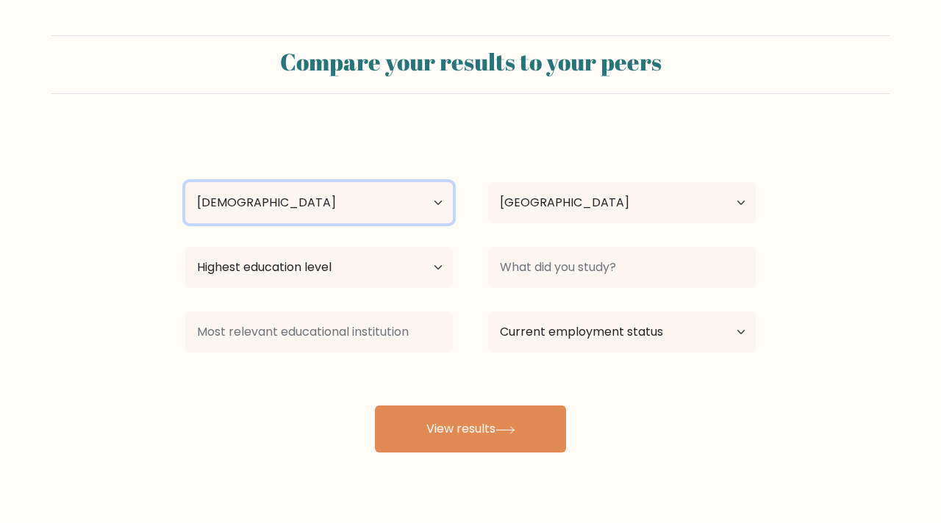
click at [185, 182] on select "Age Under 18 years old 18-24 years old 25-34 years old 35-44 years old 45-54 ye…" at bounding box center [318, 202] width 267 height 41
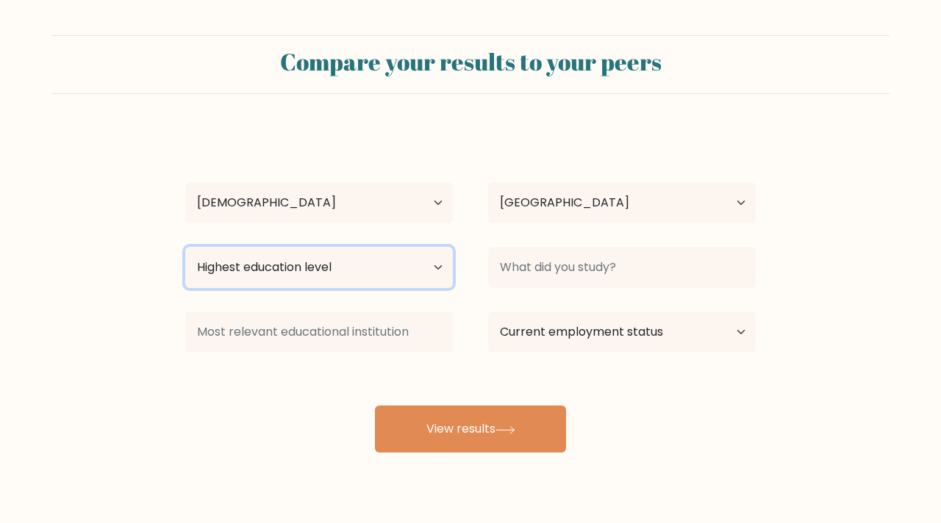
click at [392, 262] on select "Highest education level No schooling Primary Lower Secondary Upper Secondary Oc…" at bounding box center [318, 267] width 267 height 41
select select "upper_secondary"
click at [185, 247] on select "Highest education level No schooling Primary Lower Secondary Upper Secondary Oc…" at bounding box center [318, 267] width 267 height 41
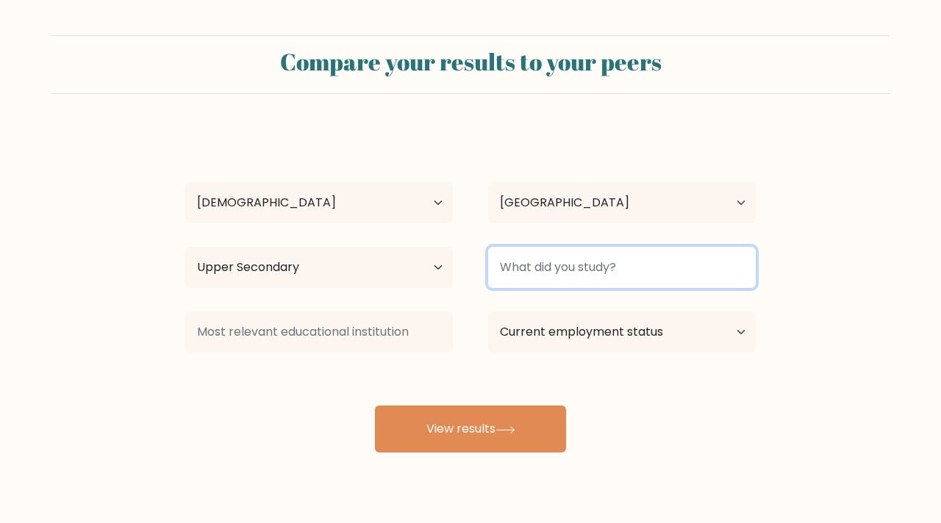
click at [563, 266] on input at bounding box center [621, 267] width 267 height 41
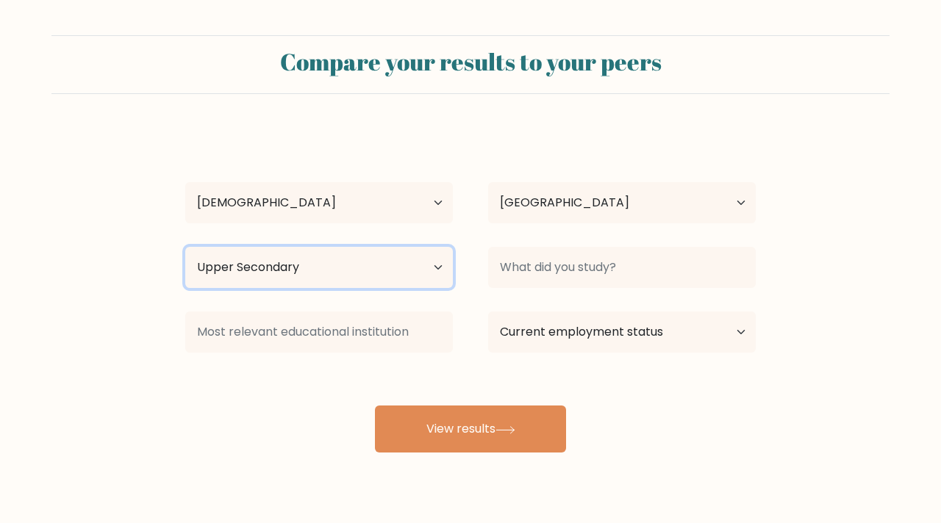
click at [315, 267] on select "Highest education level No schooling Primary Lower Secondary Upper Secondary Oc…" at bounding box center [318, 267] width 267 height 41
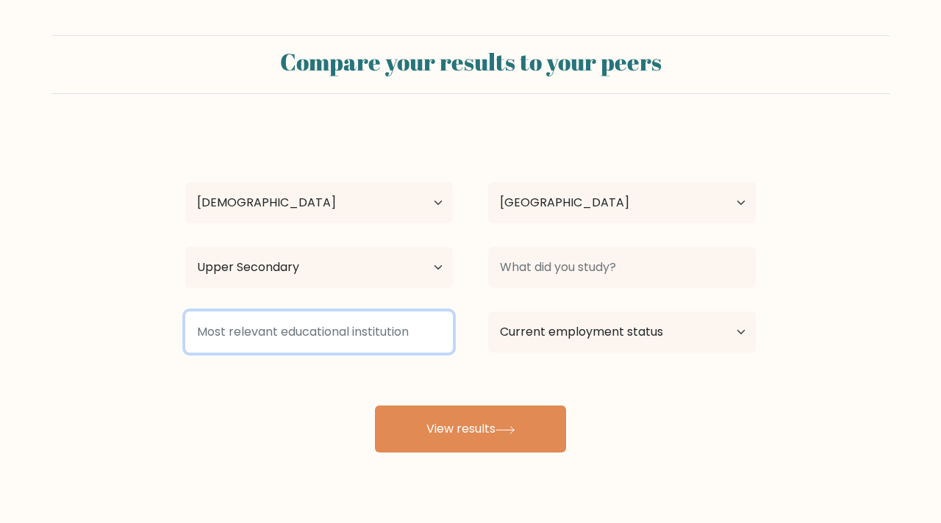
click at [353, 337] on input at bounding box center [318, 332] width 267 height 41
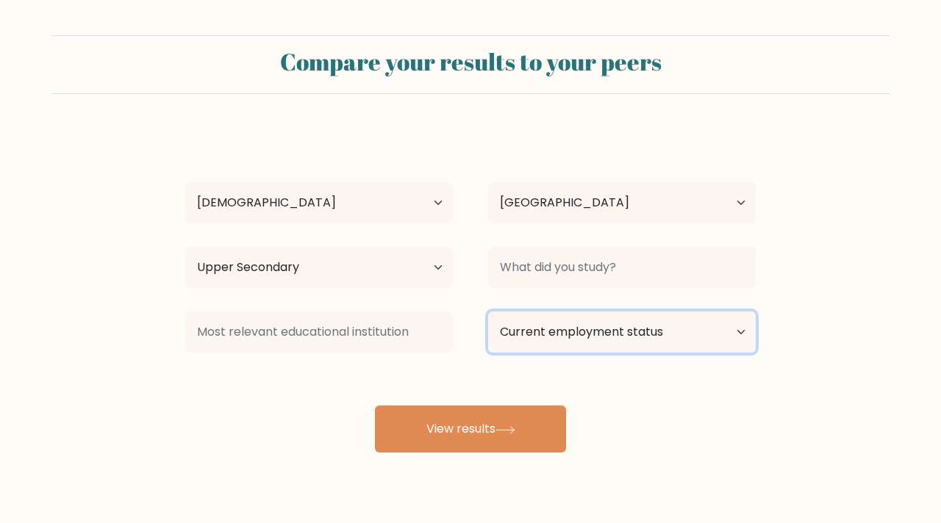
click at [532, 337] on select "Current employment status Employed Student Retired Other / prefer not to answer" at bounding box center [621, 332] width 267 height 41
select select "employed"
click at [488, 312] on select "Current employment status Employed Student Retired Other / prefer not to answer" at bounding box center [621, 332] width 267 height 41
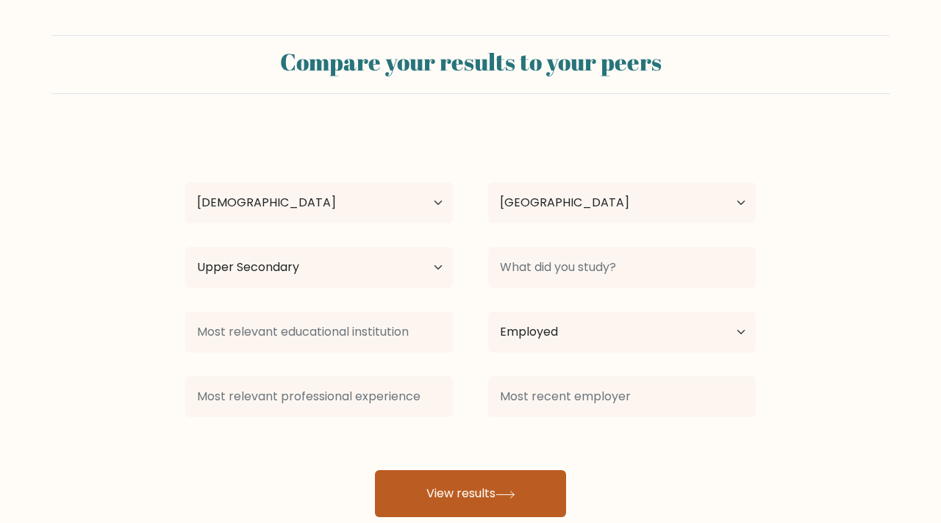
click at [499, 501] on button "View results" at bounding box center [470, 493] width 191 height 47
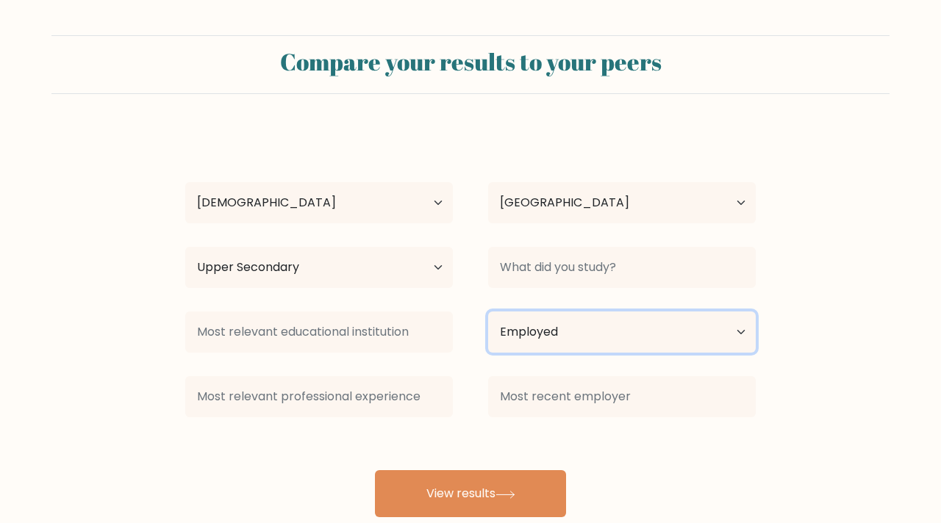
click at [607, 312] on select "Current employment status Employed Student Retired Other / prefer not to answer" at bounding box center [621, 332] width 267 height 41
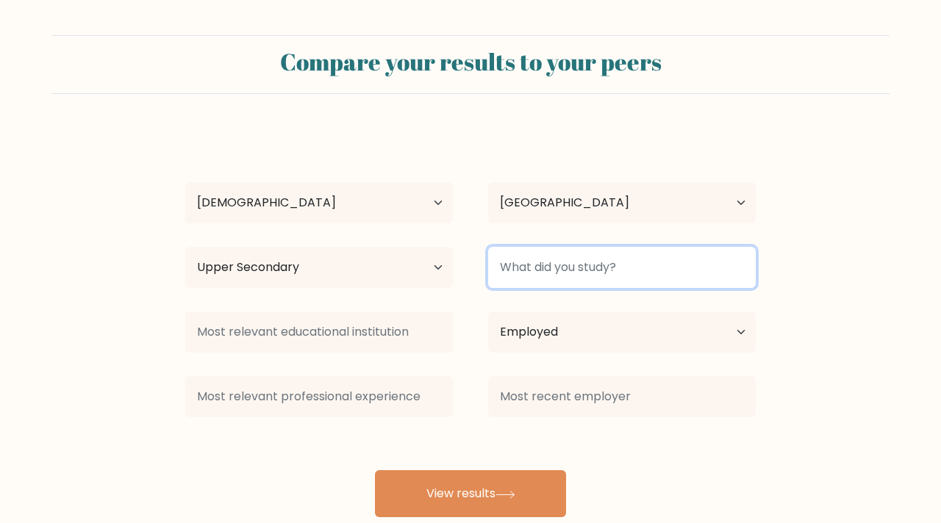
click at [582, 263] on input at bounding box center [621, 267] width 267 height 41
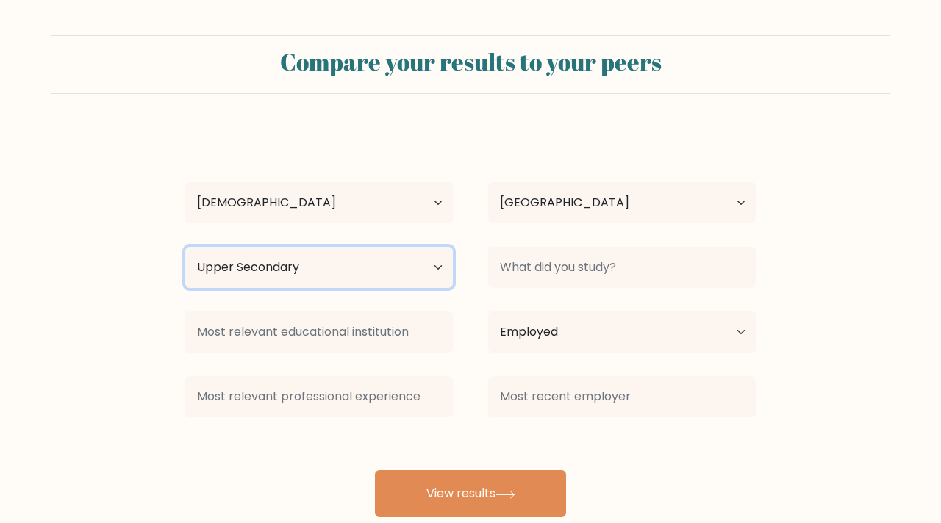
click at [450, 265] on select "Highest education level No schooling Primary Lower Secondary Upper Secondary Oc…" at bounding box center [318, 267] width 267 height 41
click at [185, 247] on select "Highest education level No schooling Primary Lower Secondary Upper Secondary Oc…" at bounding box center [318, 267] width 267 height 41
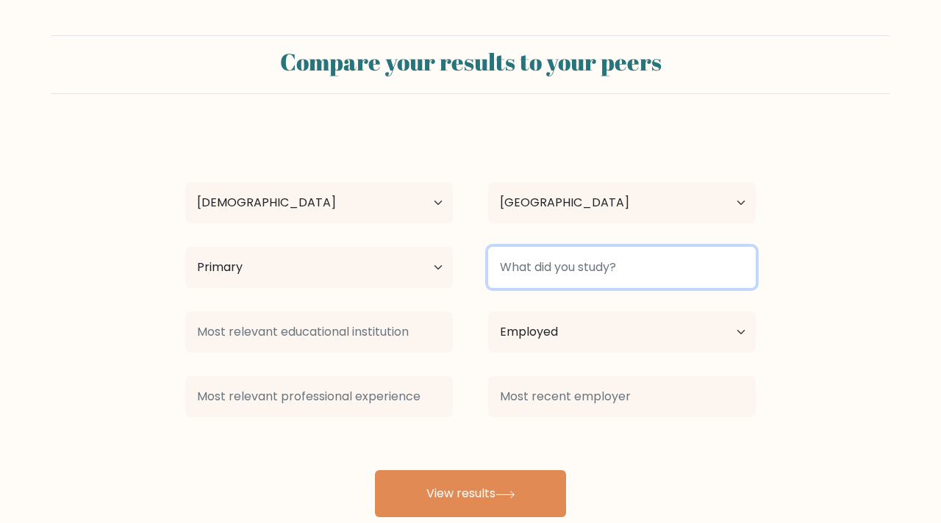
click at [550, 281] on input at bounding box center [621, 267] width 267 height 41
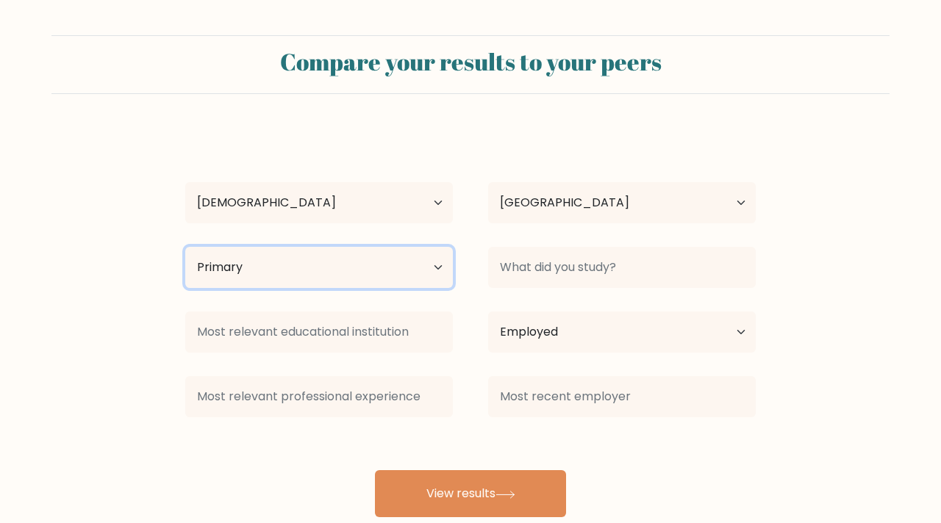
click at [403, 263] on select "Highest education level No schooling Primary Lower Secondary Upper Secondary Oc…" at bounding box center [318, 267] width 267 height 41
select select "upper_secondary"
click at [185, 247] on select "Highest education level No schooling Primary Lower Secondary Upper Secondary Oc…" at bounding box center [318, 267] width 267 height 41
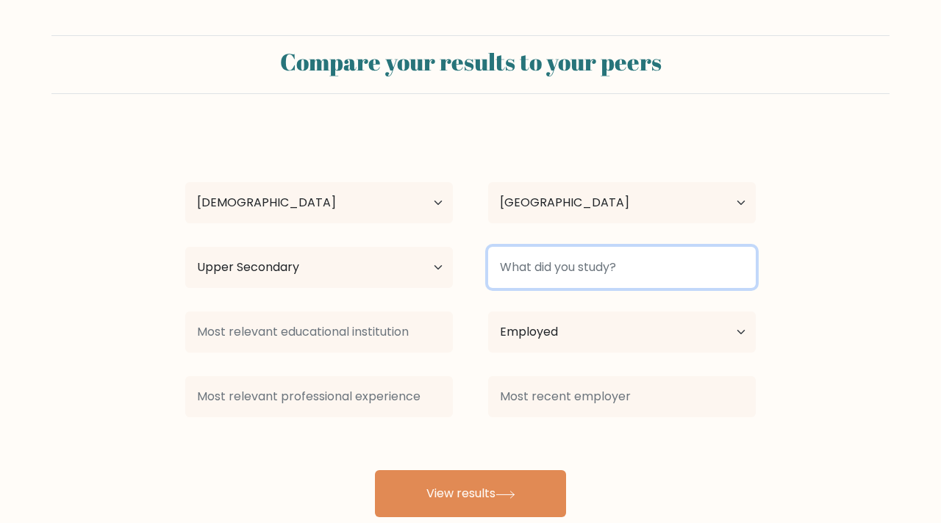
click at [536, 272] on input at bounding box center [621, 267] width 267 height 41
type input "basics"
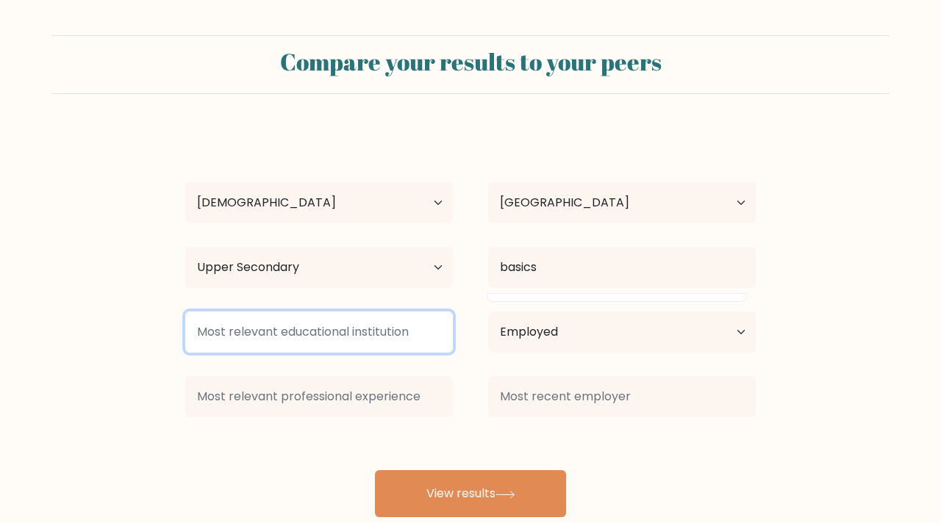
click at [407, 318] on input at bounding box center [318, 332] width 267 height 41
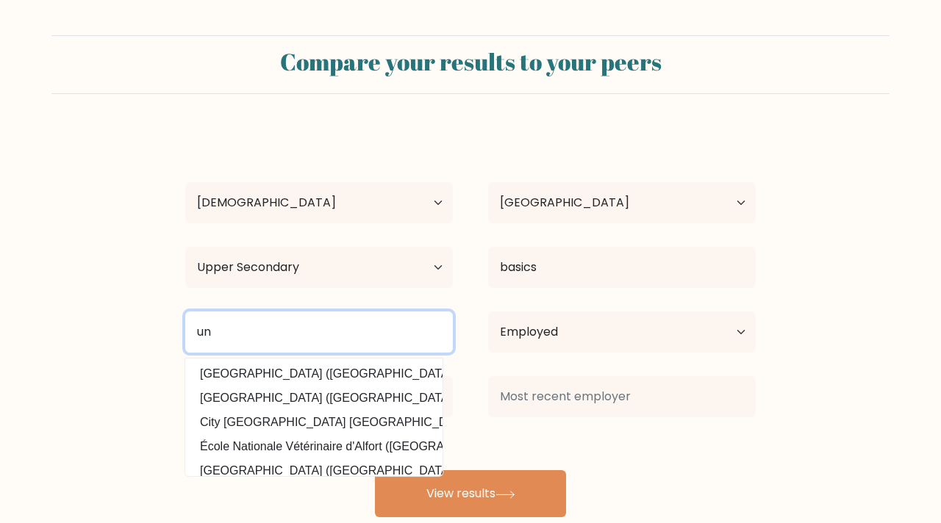
type input "u"
type input "f"
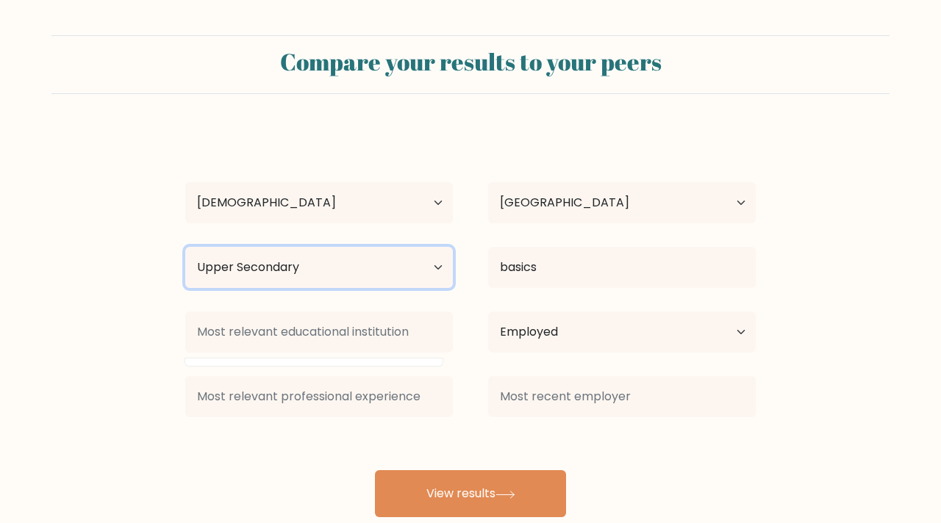
click at [308, 277] on select "Highest education level No schooling Primary Lower Secondary Upper Secondary Oc…" at bounding box center [318, 267] width 267 height 41
click at [185, 247] on select "Highest education level No schooling Primary Lower Secondary Upper Secondary Oc…" at bounding box center [318, 267] width 267 height 41
click at [320, 253] on select "Highest education level No schooling Primary Lower Secondary Upper Secondary Oc…" at bounding box center [318, 267] width 267 height 41
select select "lower_secondary"
click at [185, 247] on select "Highest education level No schooling Primary Lower Secondary Upper Secondary Oc…" at bounding box center [318, 267] width 267 height 41
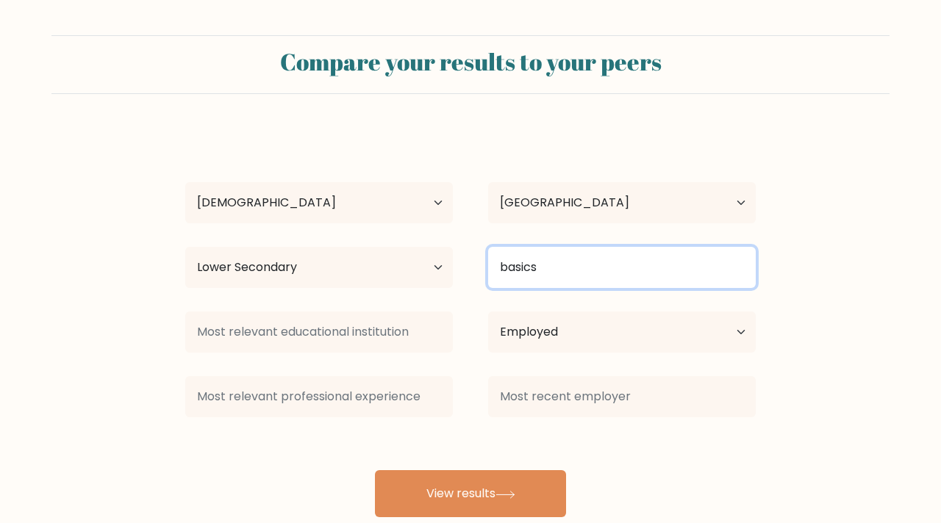
click at [534, 280] on input "basics" at bounding box center [621, 267] width 267 height 41
type input "b"
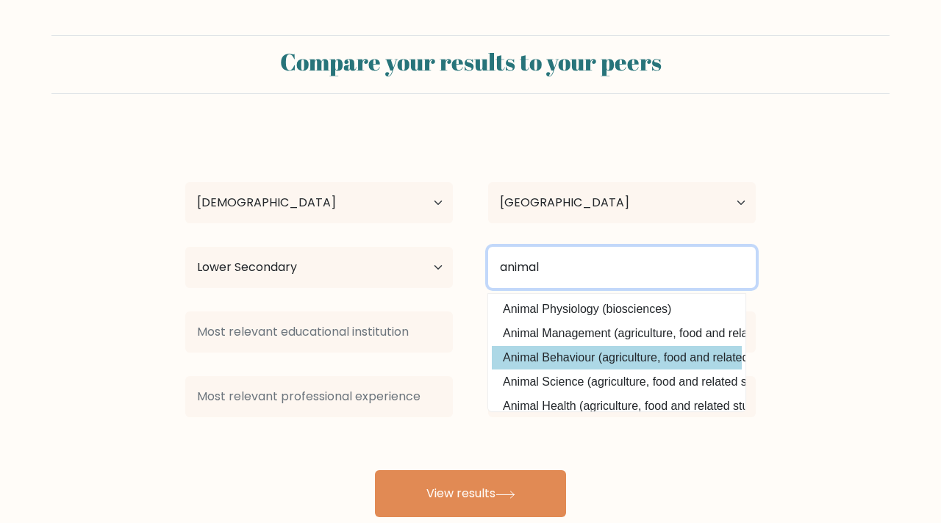
type input "animal"
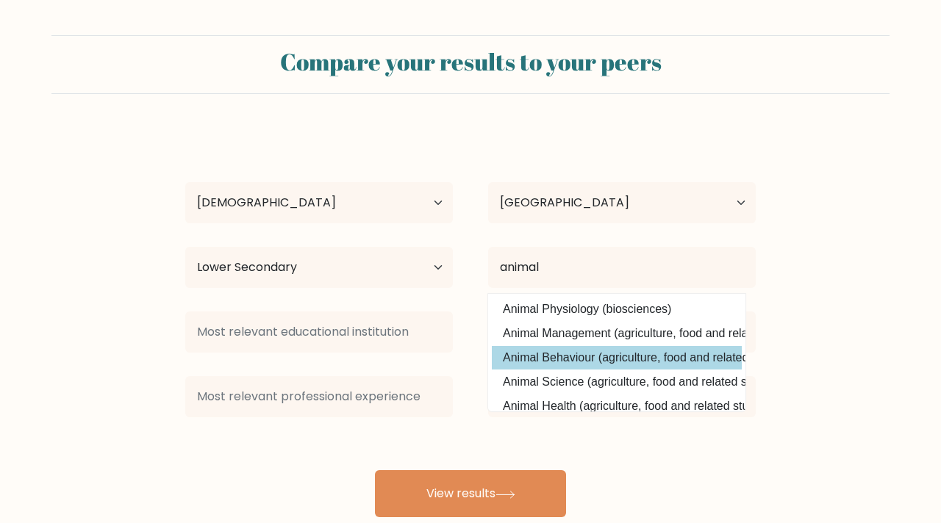
click at [533, 367] on div "max kelley Age Under 18 years old 18-24 years old 25-34 years old 35-44 years o…" at bounding box center [470, 323] width 588 height 388
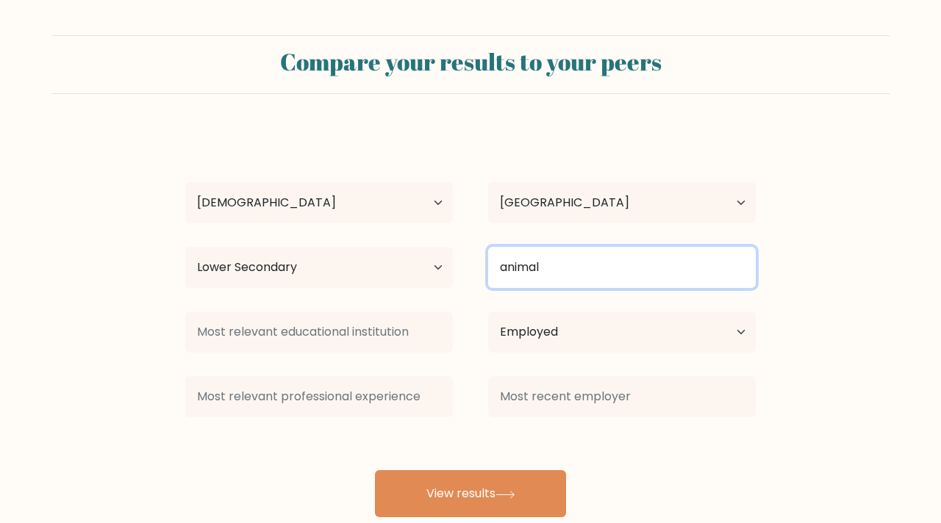
click at [598, 270] on input "animal" at bounding box center [621, 267] width 267 height 41
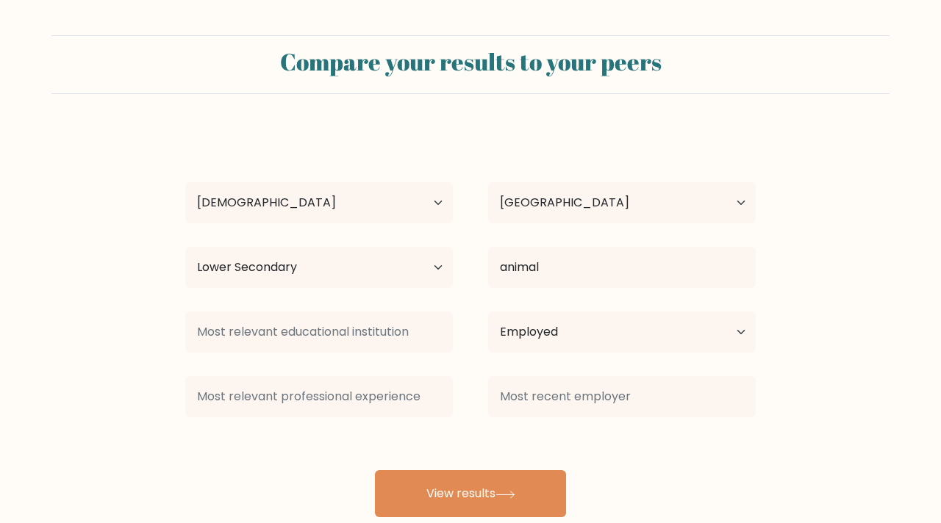
click at [320, 353] on div at bounding box center [319, 332] width 303 height 53
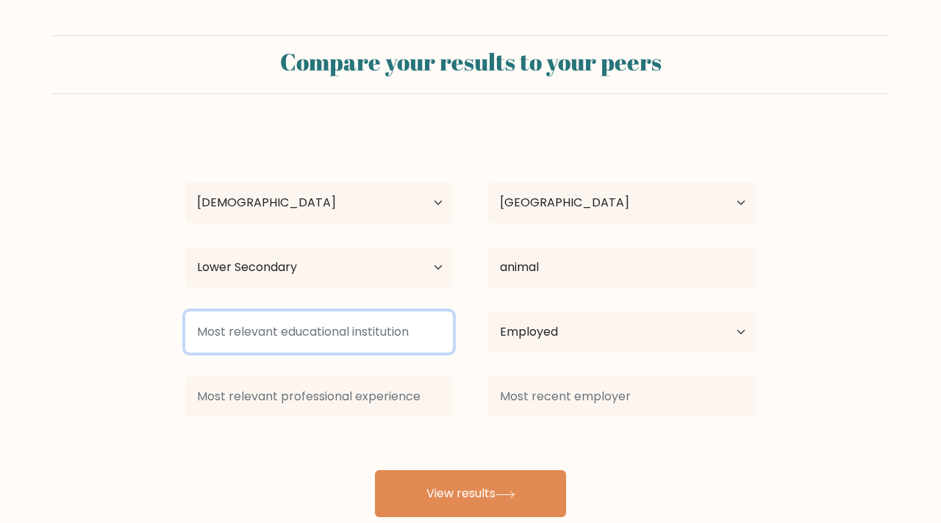
click at [320, 331] on input at bounding box center [318, 332] width 267 height 41
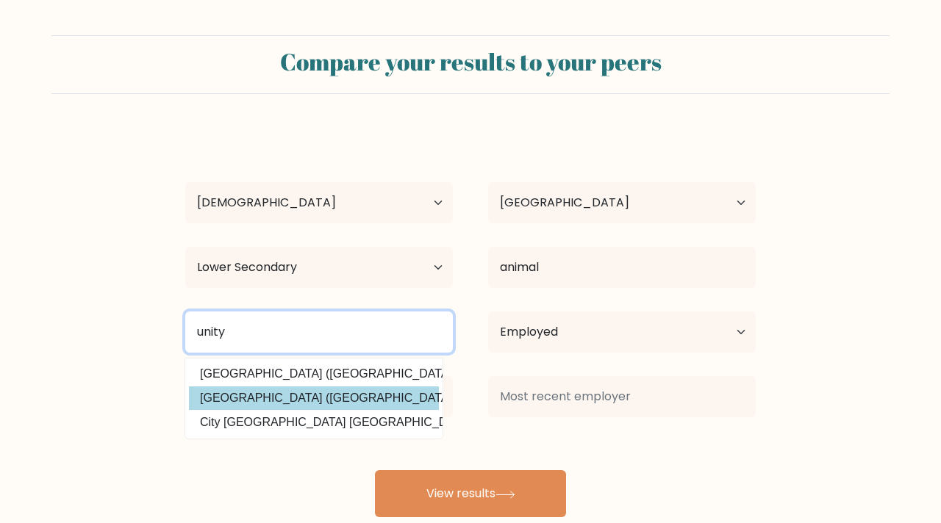
type input "unity"
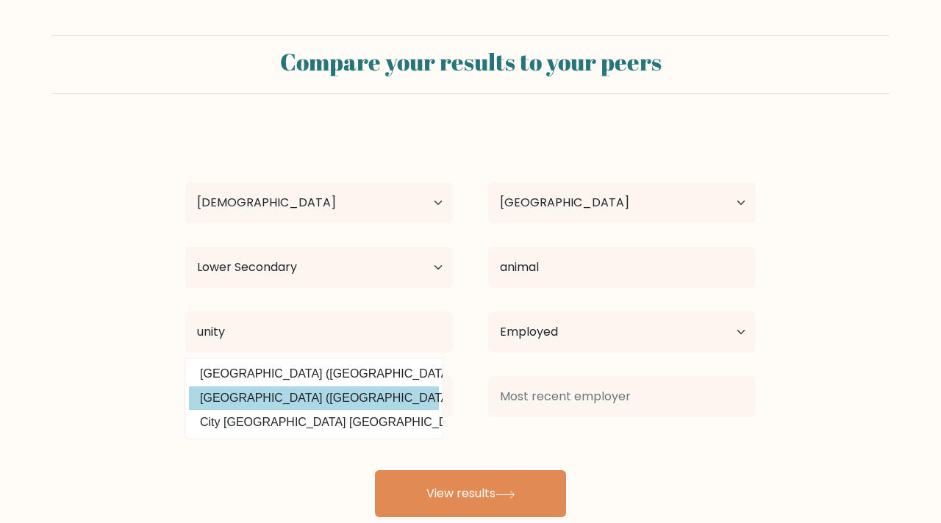
click at [308, 400] on div "max kelley Age Under 18 years old 18-24 years old 25-34 years old 35-44 years o…" at bounding box center [470, 323] width 588 height 388
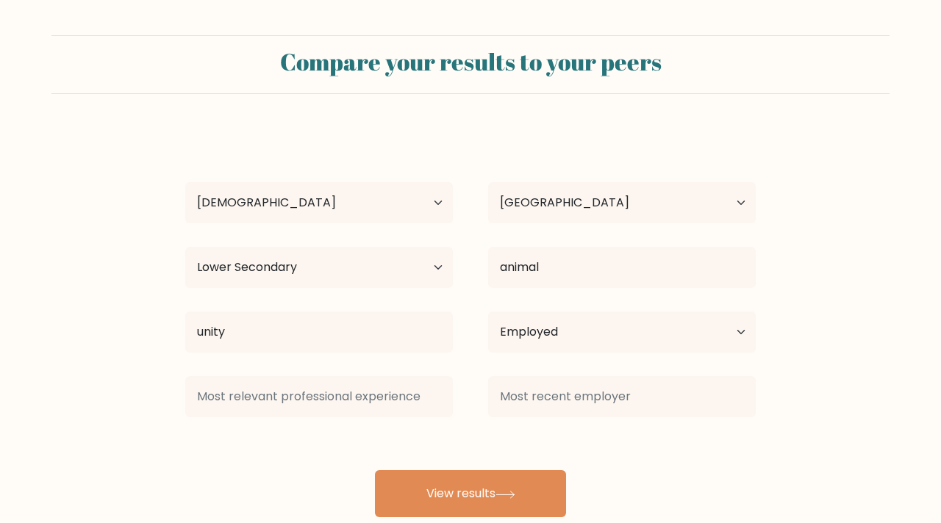
click at [539, 427] on div "max kelley Age Under 18 years old 18-24 years old 25-34 years old 35-44 years o…" at bounding box center [470, 323] width 588 height 388
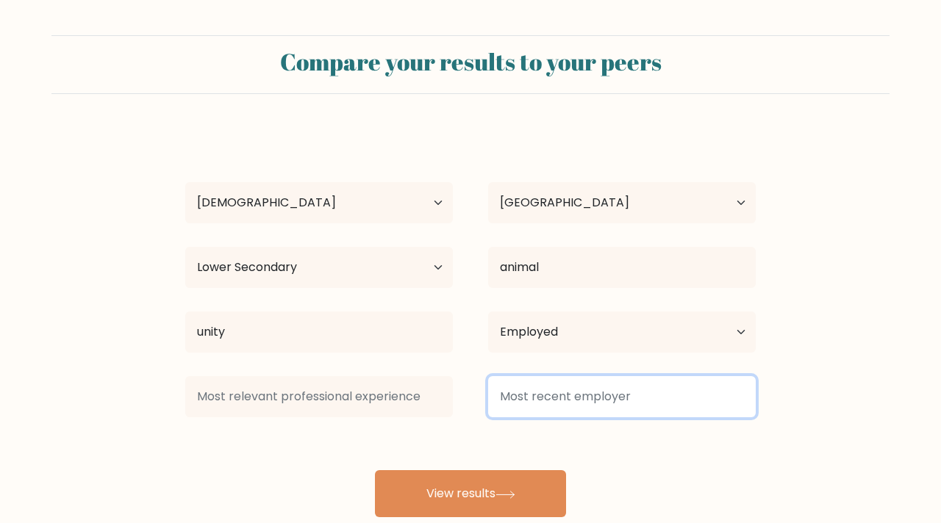
click at [544, 395] on input at bounding box center [621, 396] width 267 height 41
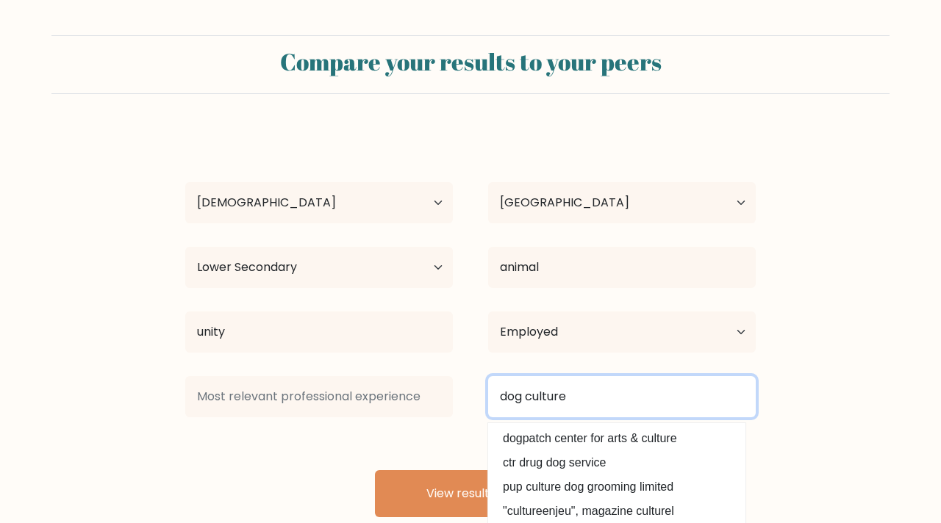
type input "dog culture"
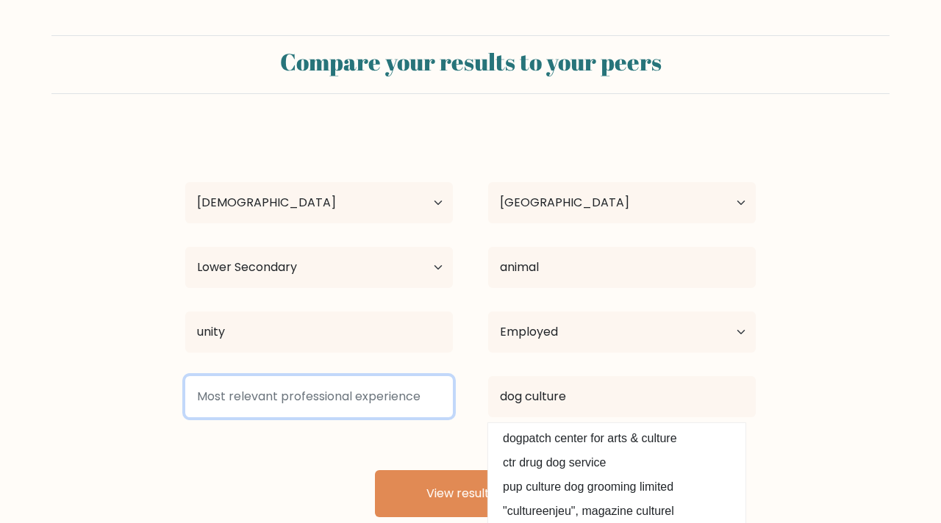
click at [376, 403] on input at bounding box center [318, 396] width 267 height 41
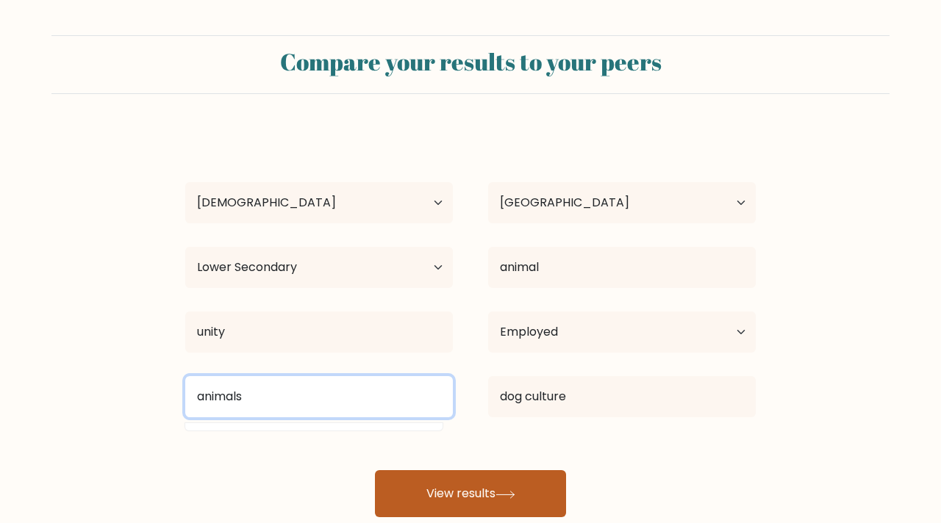
type input "animals"
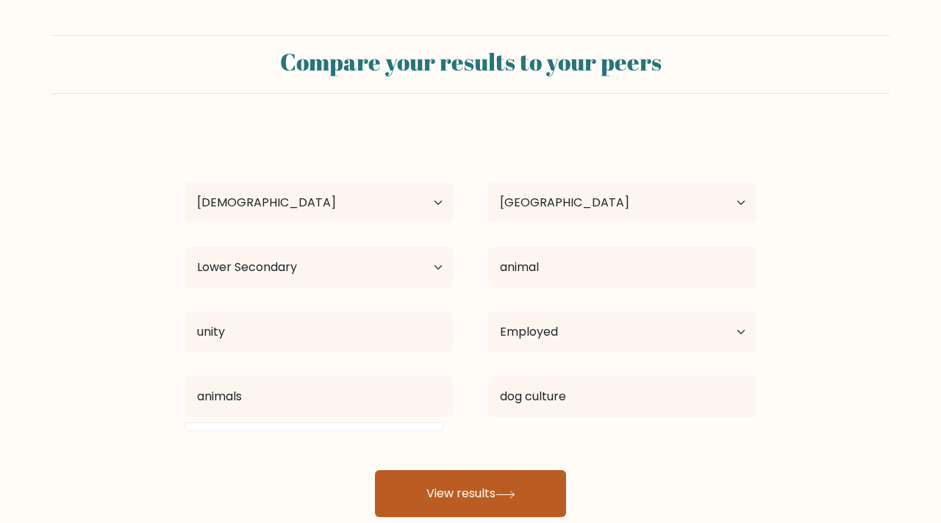
click at [534, 492] on button "View results" at bounding box center [470, 493] width 191 height 47
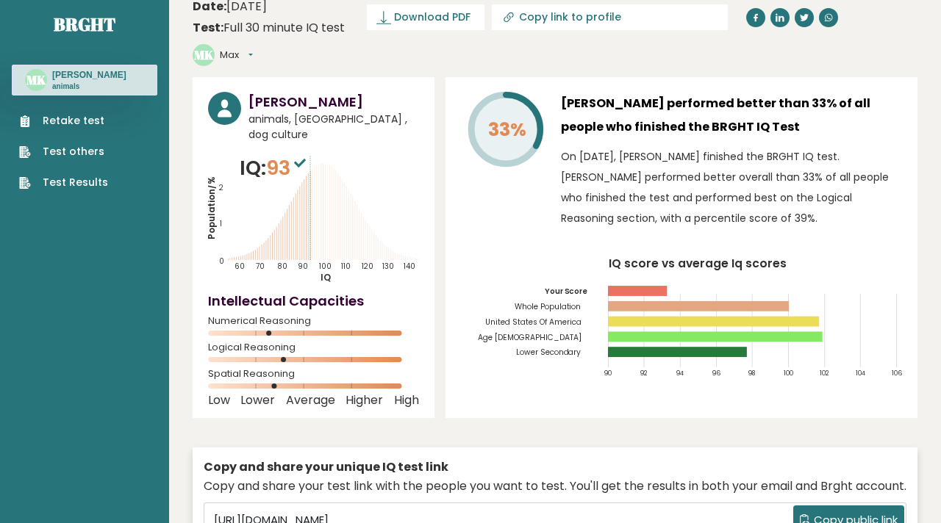
scroll to position [6, 0]
